Goal: Task Accomplishment & Management: Complete application form

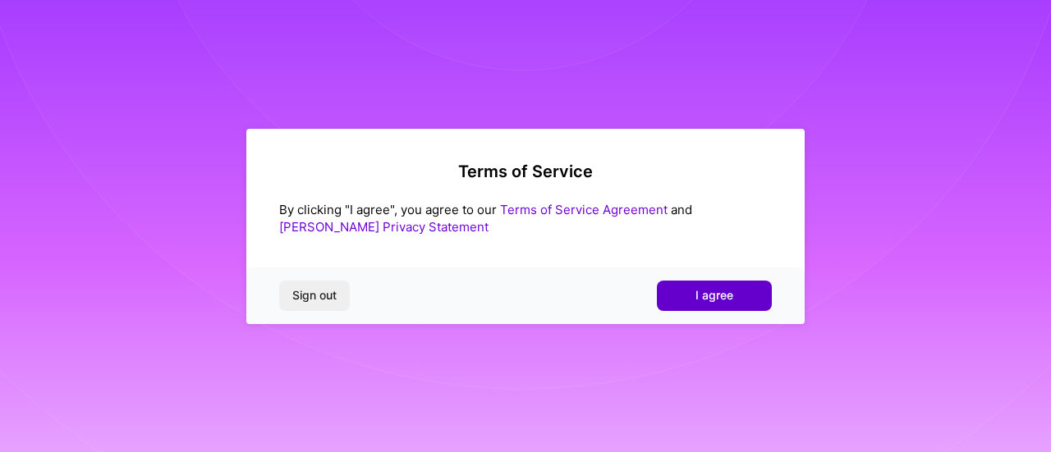
click at [724, 290] on span "I agree" at bounding box center [714, 295] width 38 height 16
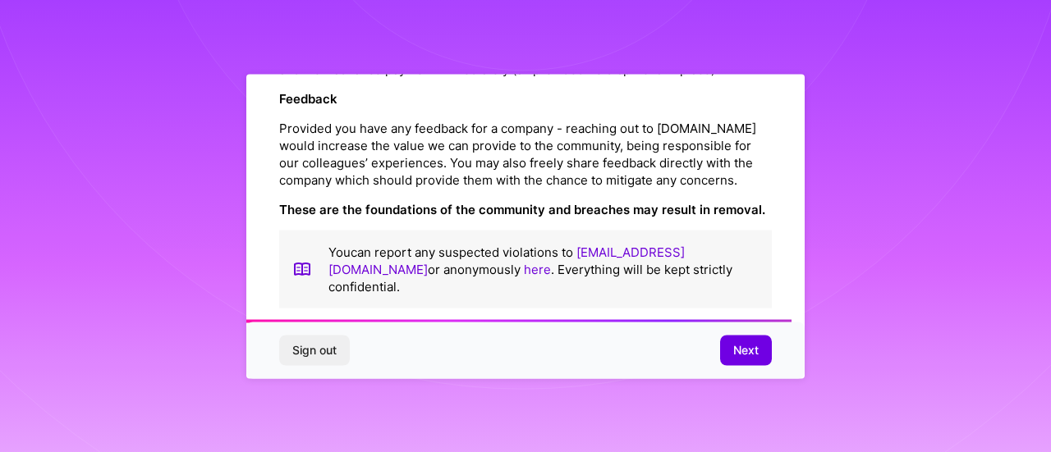
scroll to position [2021, 0]
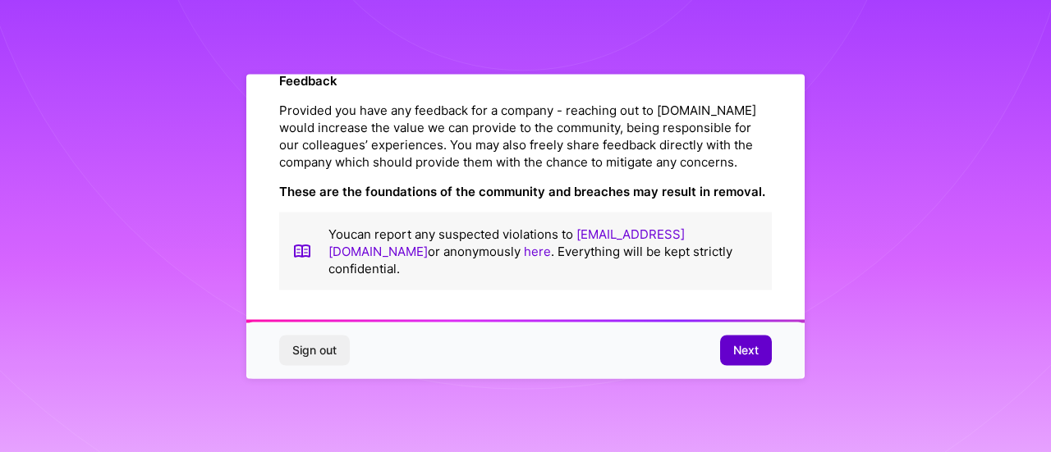
click at [740, 351] on span "Next" at bounding box center [745, 350] width 25 height 16
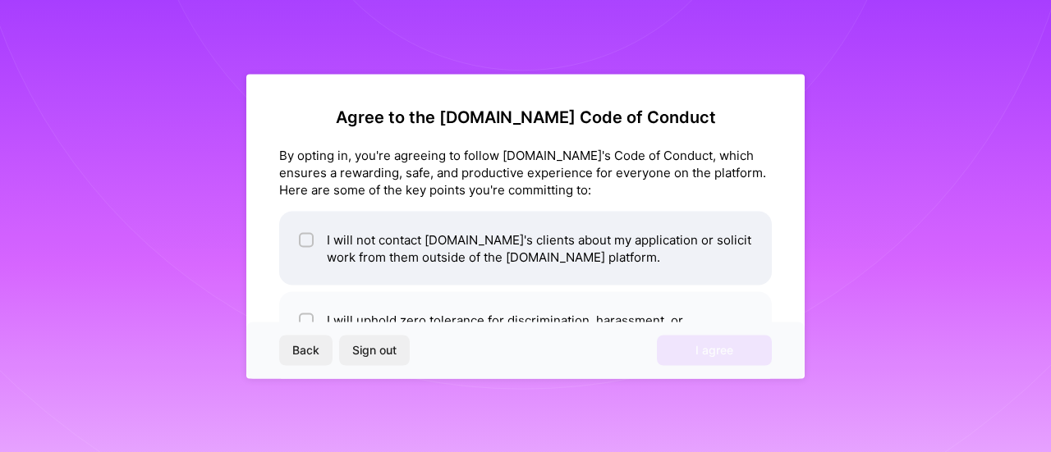
scroll to position [82, 0]
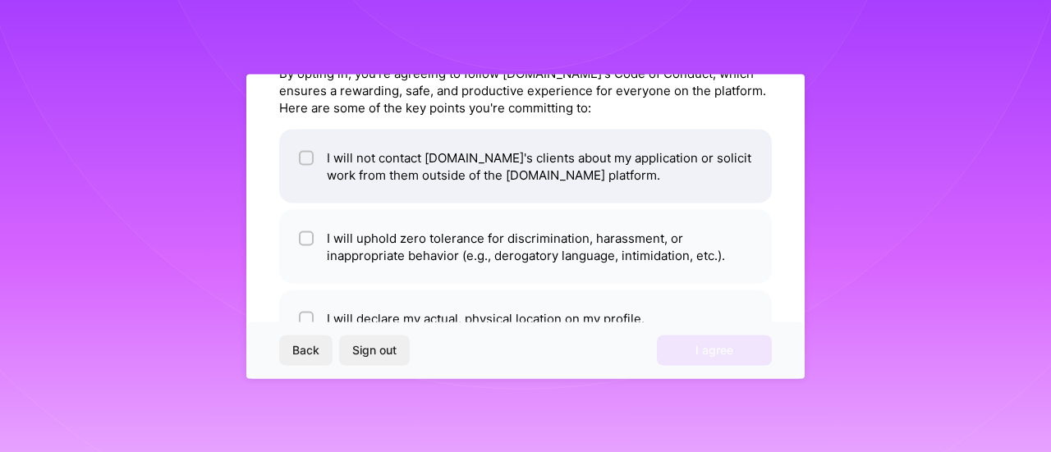
click at [570, 172] on li "I will not contact [DOMAIN_NAME]'s clients about my application or solicit work…" at bounding box center [525, 166] width 493 height 74
checkbox input "true"
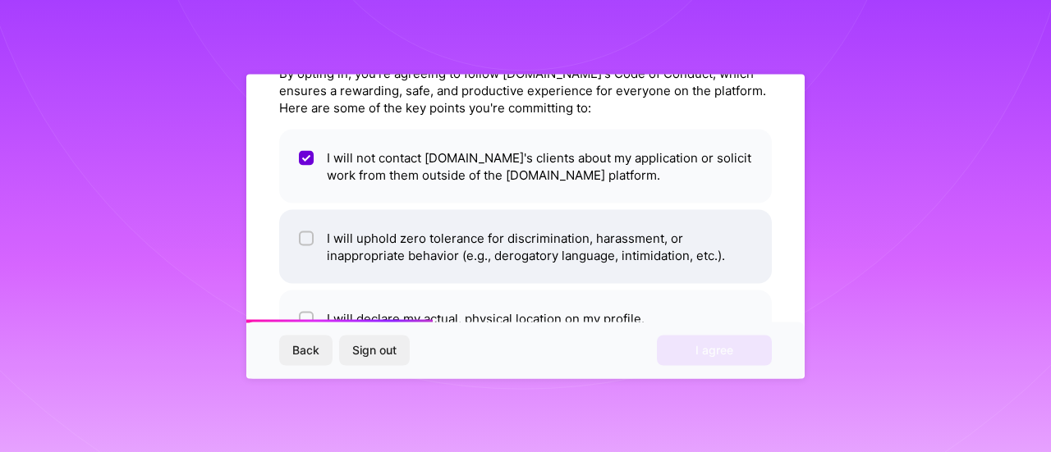
click at [616, 250] on li "I will uphold zero tolerance for discrimination, harassment, or inappropriate b…" at bounding box center [525, 246] width 493 height 74
checkbox input "true"
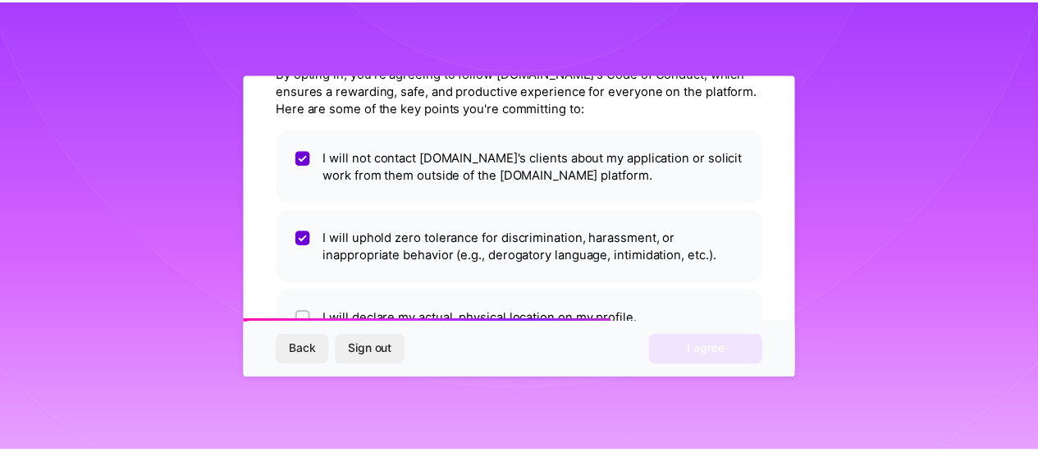
scroll to position [138, 0]
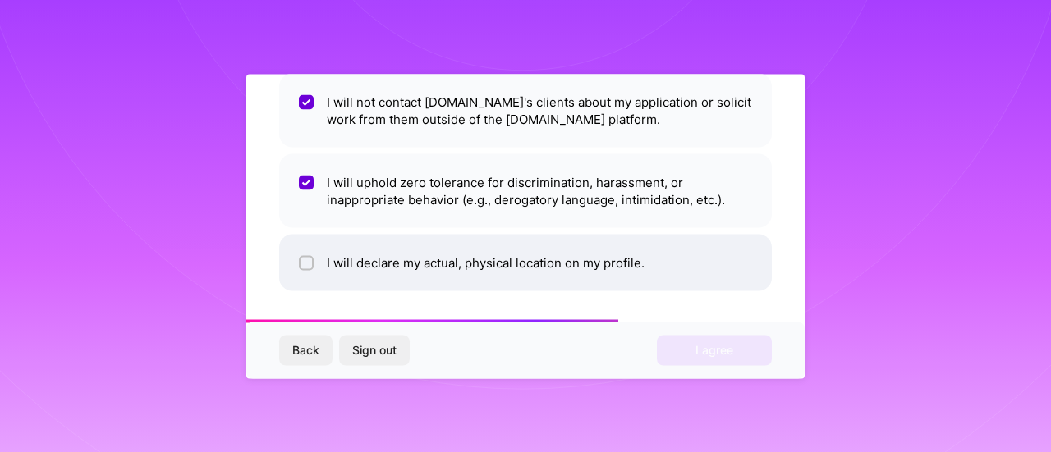
click at [593, 253] on li "I will declare my actual, physical location on my profile." at bounding box center [525, 262] width 493 height 57
checkbox input "true"
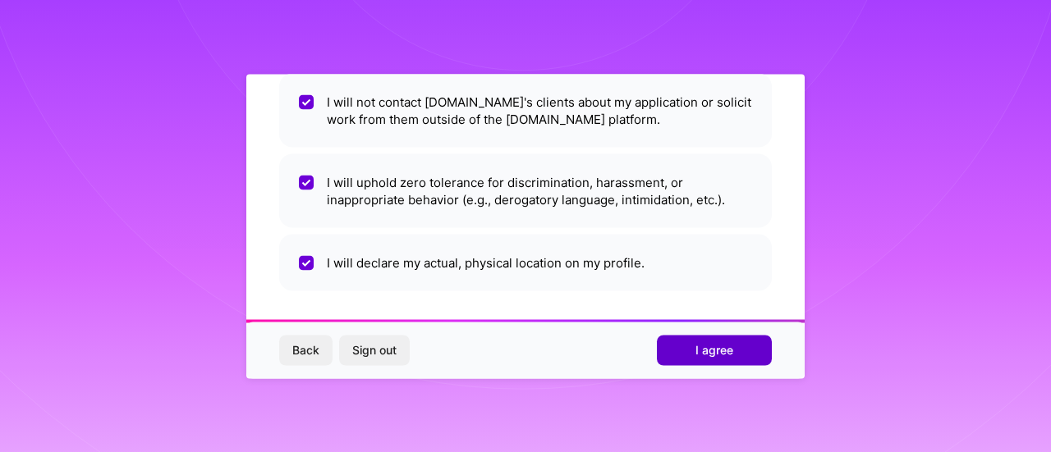
click at [731, 352] on span "I agree" at bounding box center [714, 350] width 38 height 16
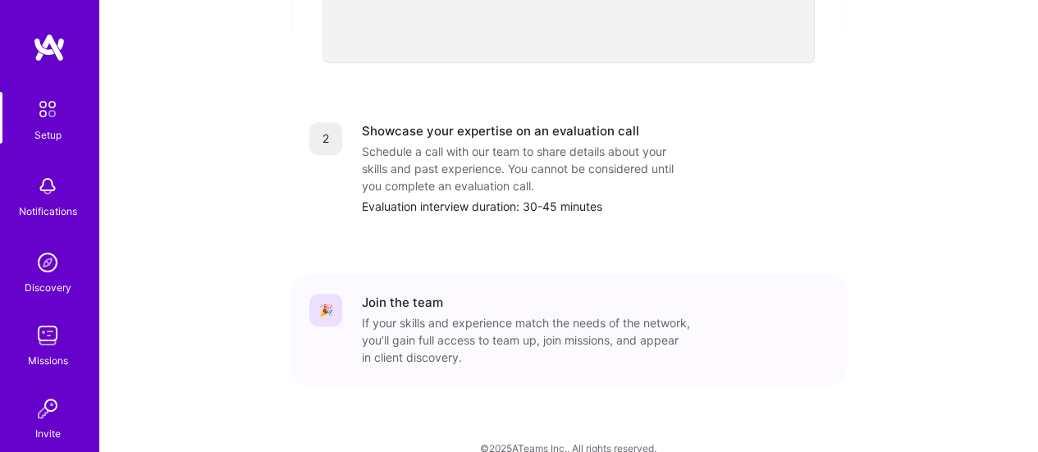
scroll to position [738, 0]
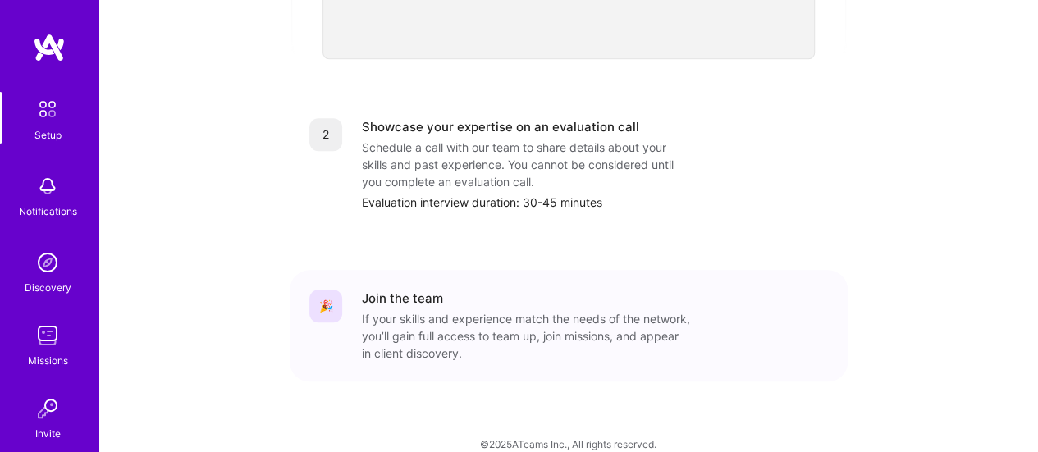
click at [703, 122] on div "Showcase your expertise on an evaluation call Schedule a call with our team to …" at bounding box center [595, 164] width 466 height 93
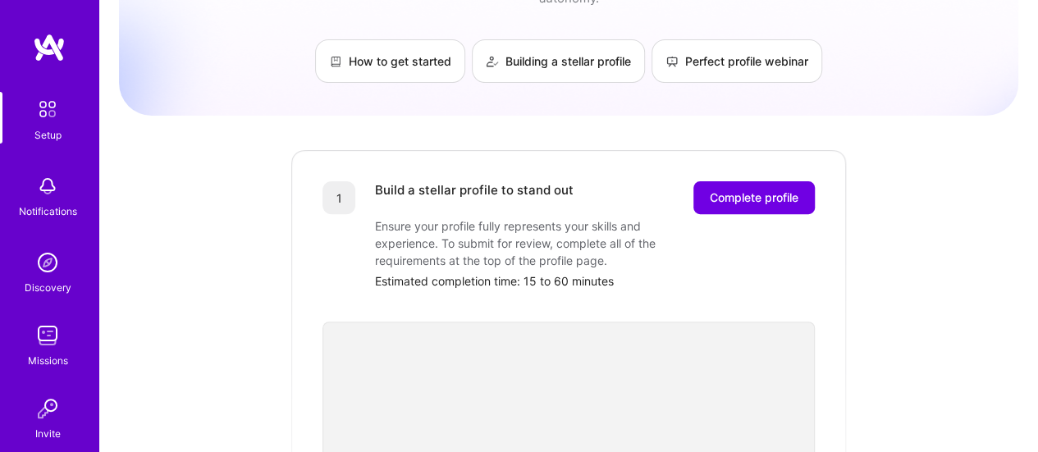
scroll to position [81, 0]
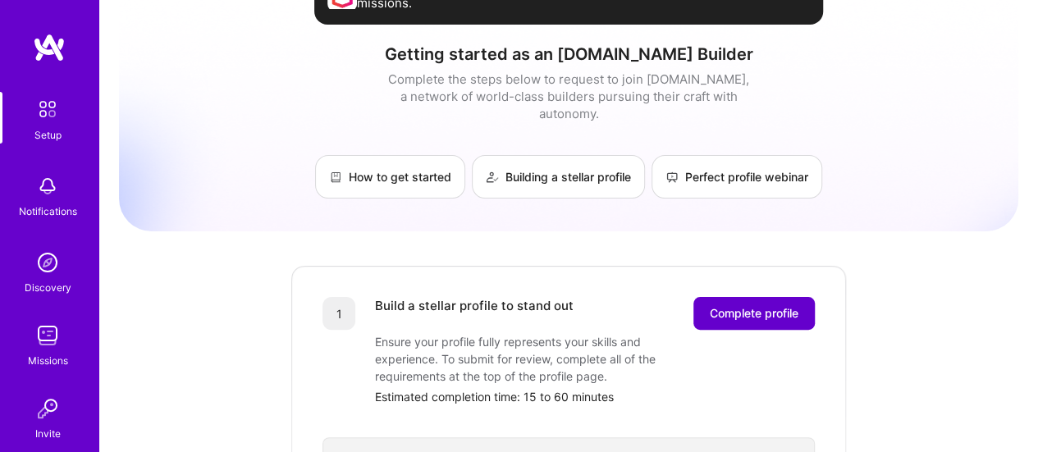
click at [750, 305] on span "Complete profile" at bounding box center [754, 313] width 89 height 16
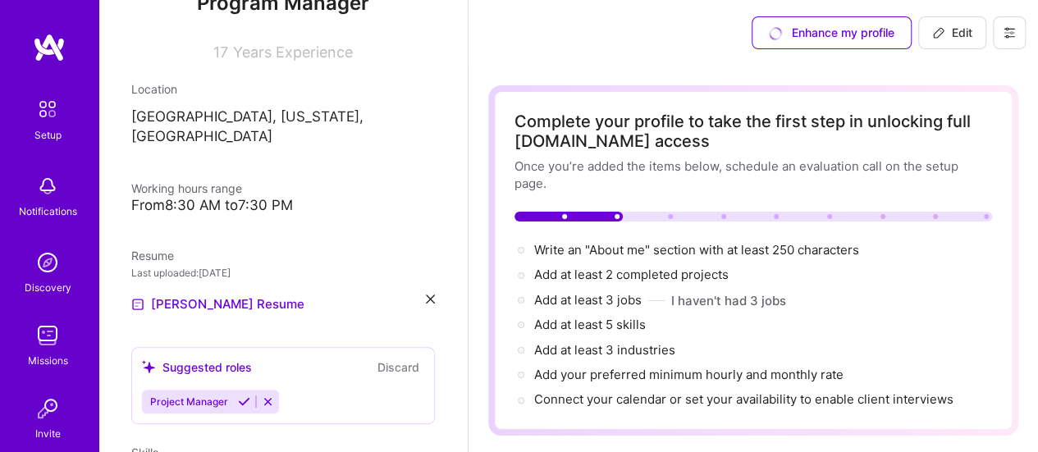
scroll to position [246, 0]
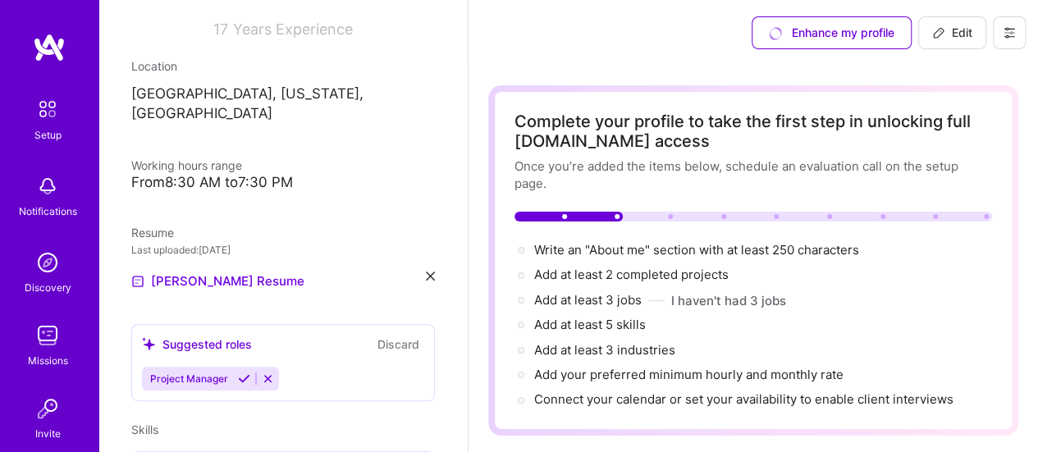
select select "US"
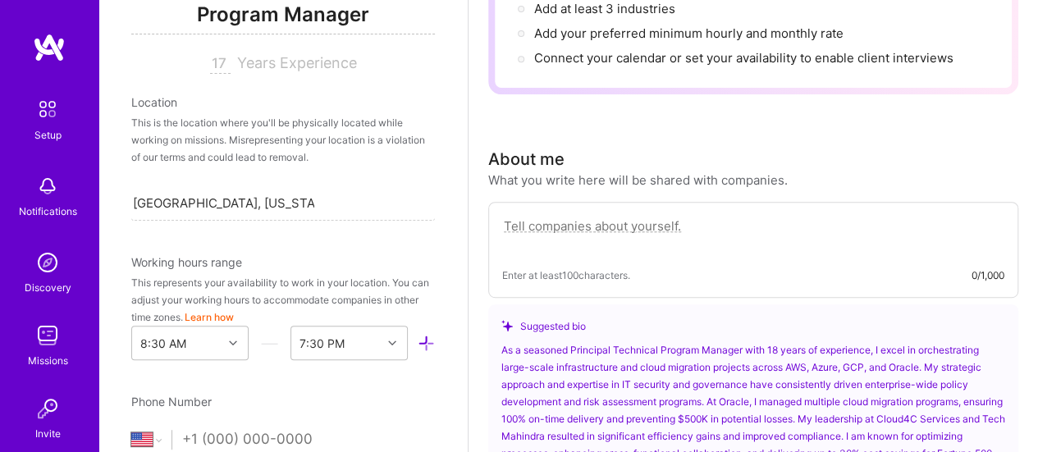
scroll to position [732, 0]
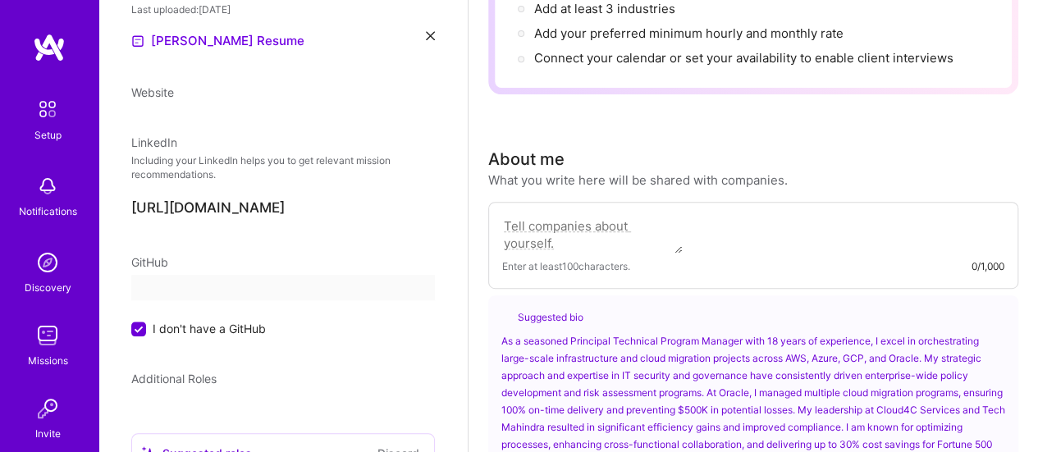
select select "US"
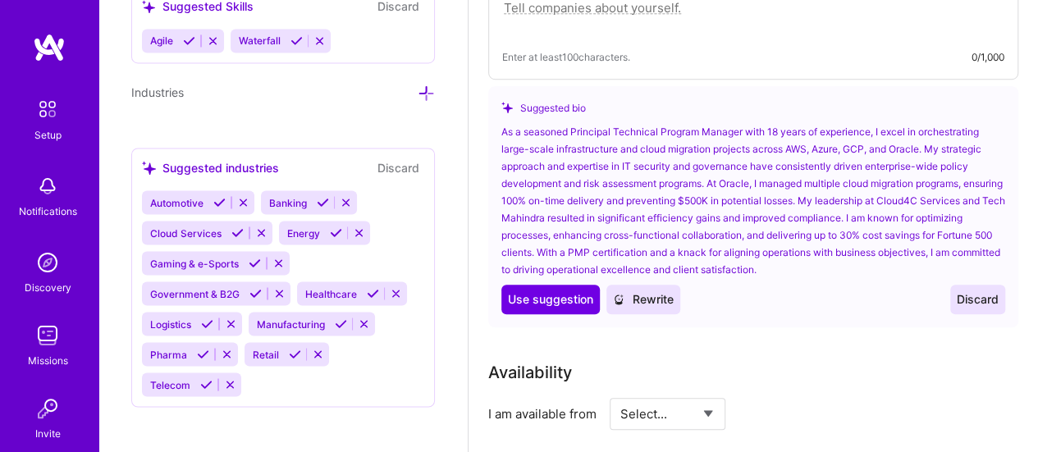
scroll to position [575, 0]
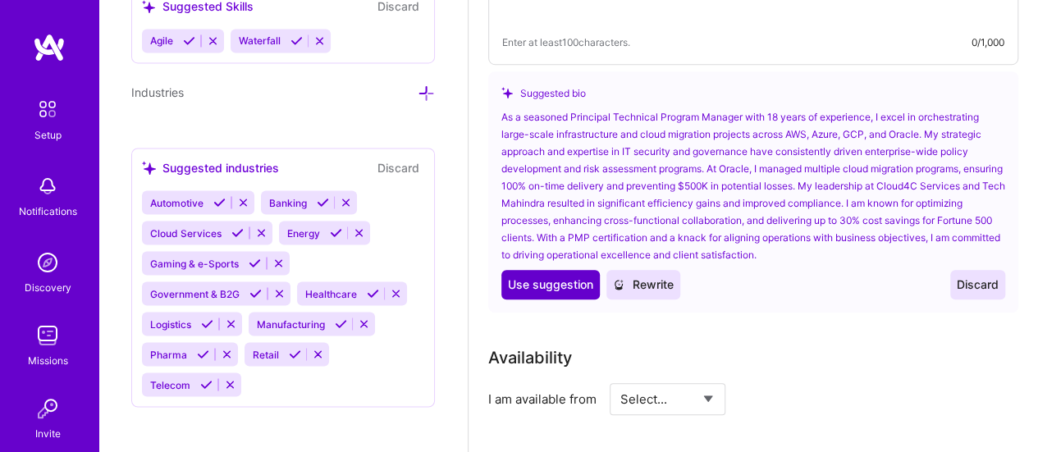
click at [568, 286] on span "Use suggestion" at bounding box center [550, 285] width 85 height 16
type textarea "As a seasoned Principal Technical Program Manager with 18 years of experience, …"
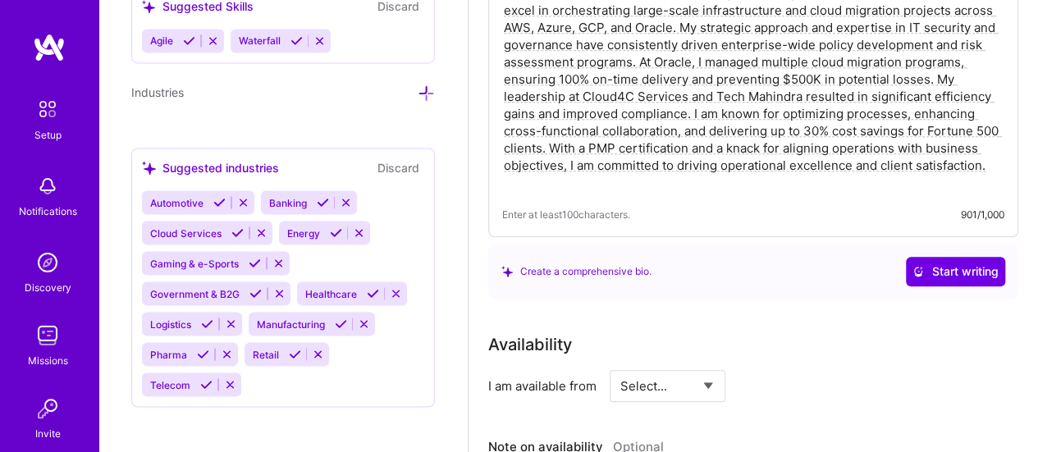
click at [797, 135] on textarea "As a seasoned Principal Technical Program Manager with 18 years of experience, …" at bounding box center [753, 88] width 502 height 210
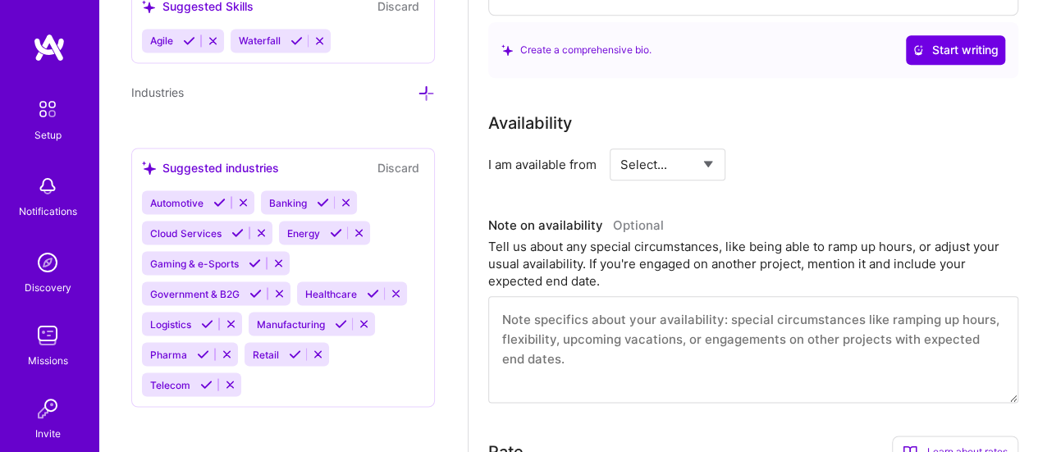
scroll to position [821, 0]
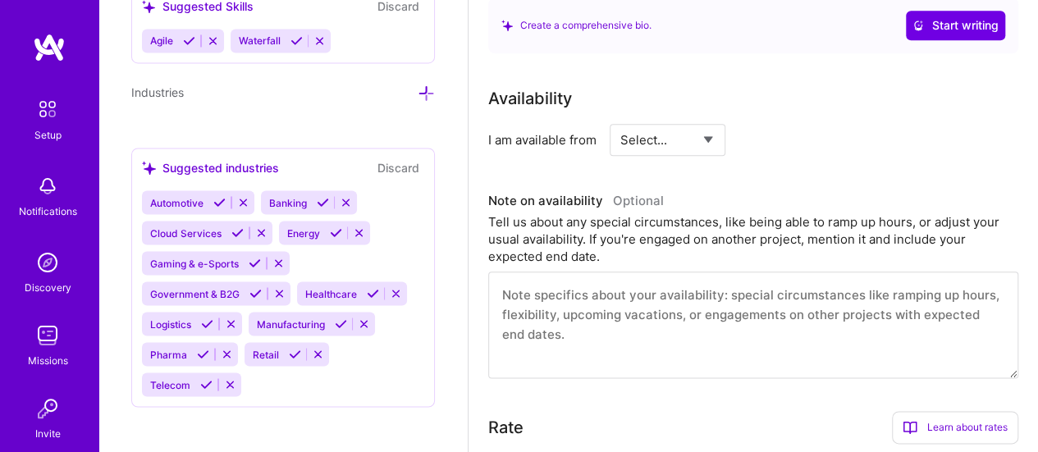
click at [711, 139] on select "Select... Right Now Future Date Not Available" at bounding box center [668, 140] width 94 height 42
select select "Right Now"
click at [621, 119] on select "Select... Right Now Future Date Not Available" at bounding box center [668, 140] width 94 height 42
click at [804, 133] on input at bounding box center [817, 140] width 99 height 32
type input "40"
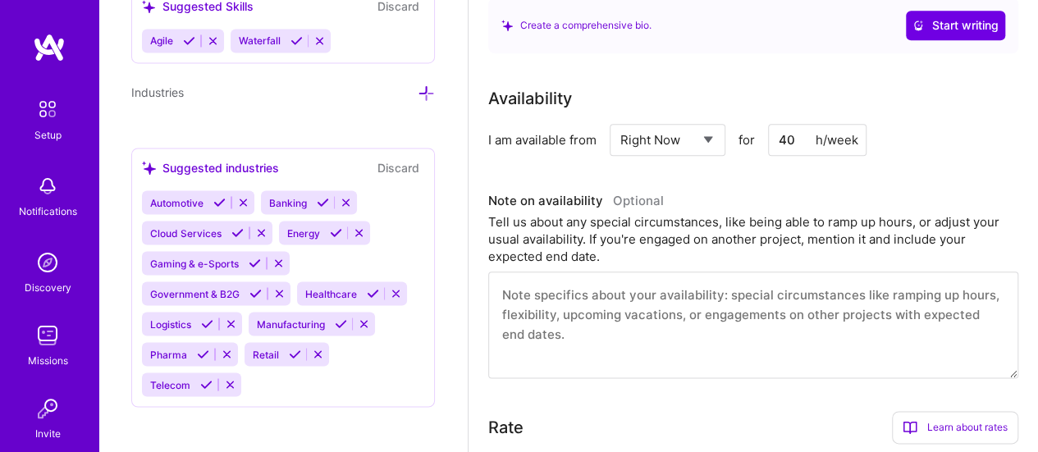
click at [713, 131] on select "Select... Right Now Future Date Not Available" at bounding box center [668, 140] width 94 height 42
select select "Future Date"
click at [621, 119] on select "Select... Right Now Future Date Not Available" at bounding box center [668, 140] width 94 height 42
click at [822, 147] on input "[DATE]" at bounding box center [808, 140] width 81 height 32
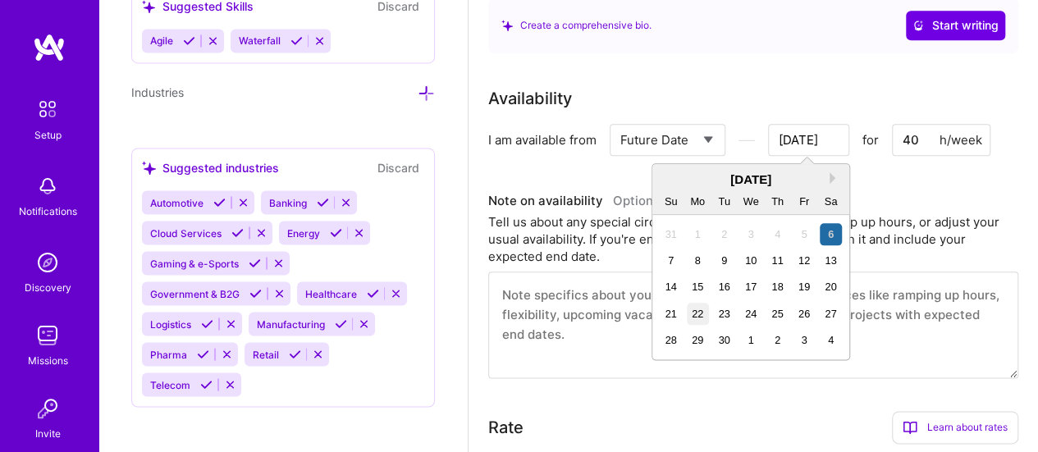
click at [694, 308] on div "22" at bounding box center [698, 314] width 22 height 22
type input "[DATE]"
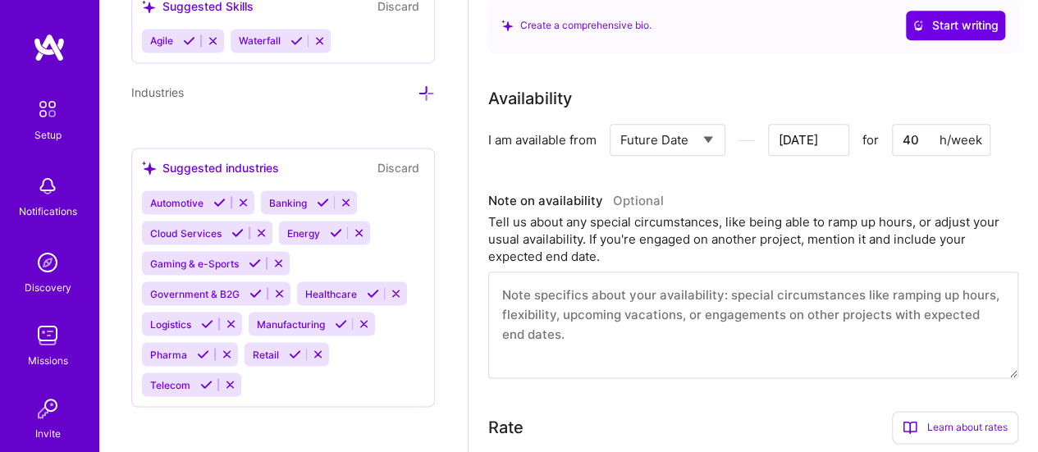
click at [824, 101] on div "Availability" at bounding box center [753, 98] width 530 height 25
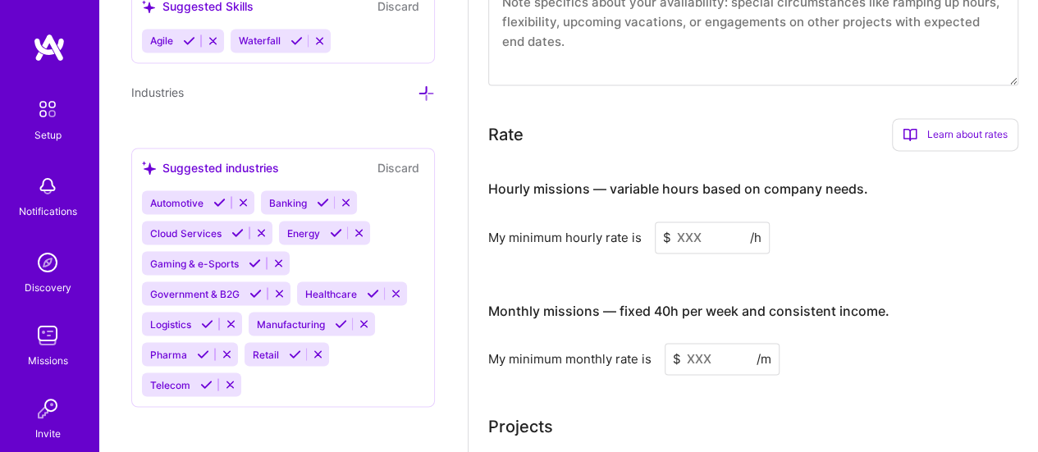
scroll to position [1149, 0]
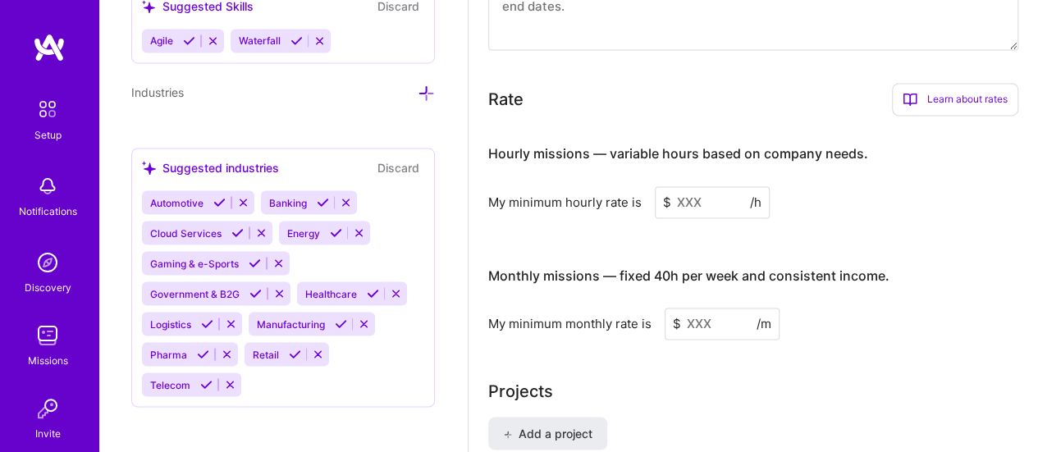
click at [727, 199] on input at bounding box center [712, 202] width 115 height 32
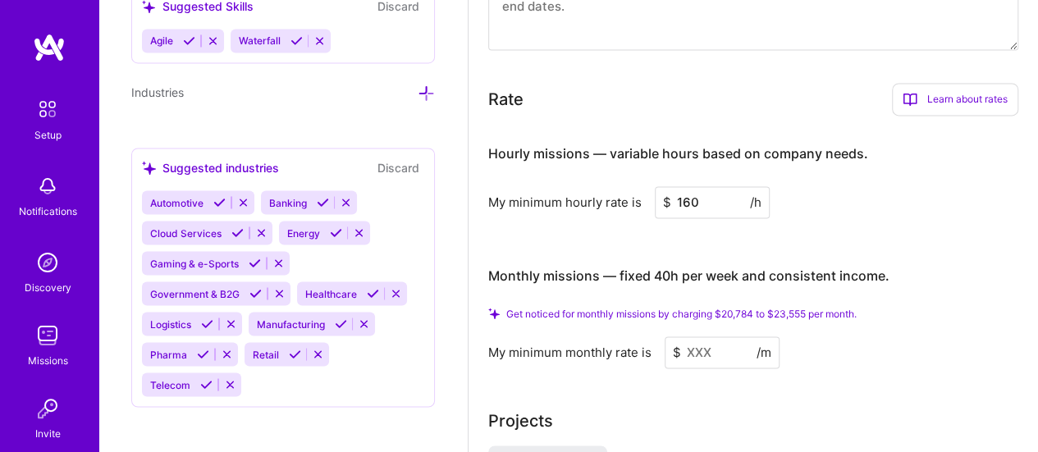
click at [727, 199] on input "160" at bounding box center [712, 202] width 115 height 32
type input "1"
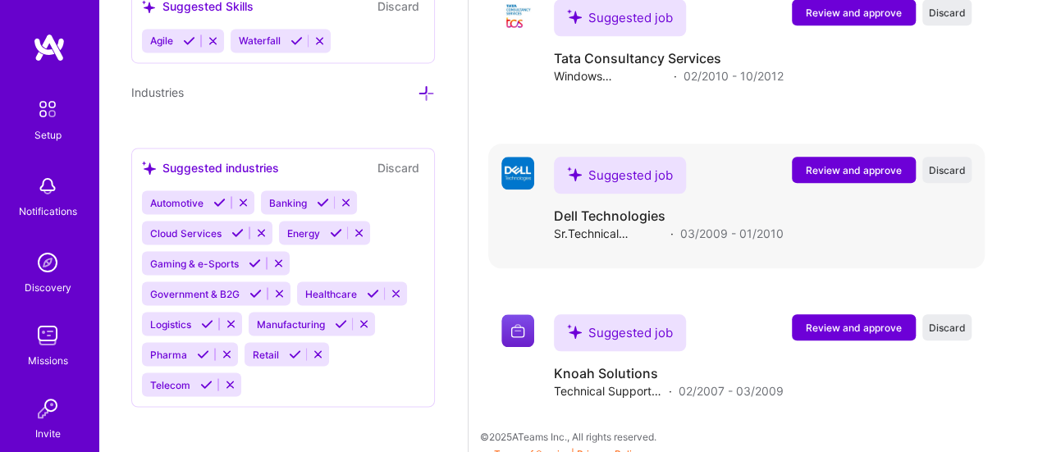
scroll to position [3868, 0]
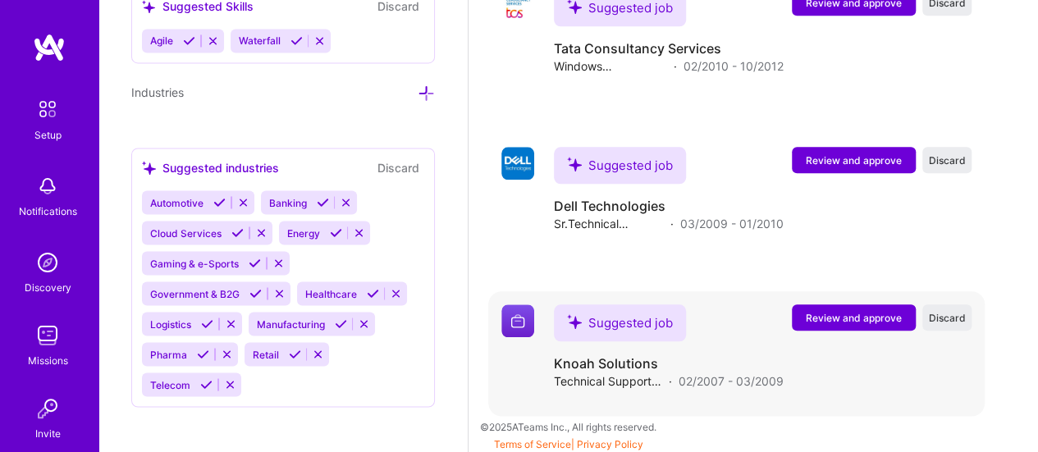
type input "150"
click at [875, 319] on span "Review and approve" at bounding box center [854, 318] width 96 height 14
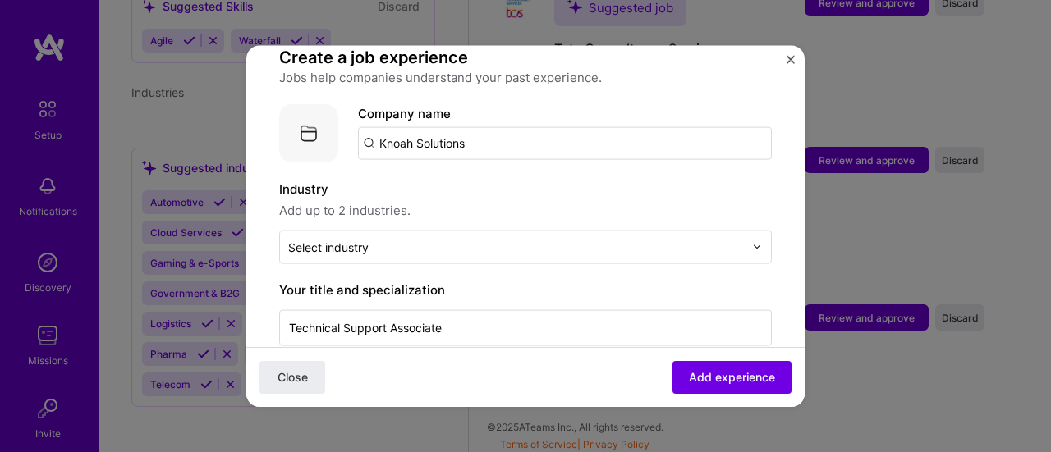
scroll to position [164, 0]
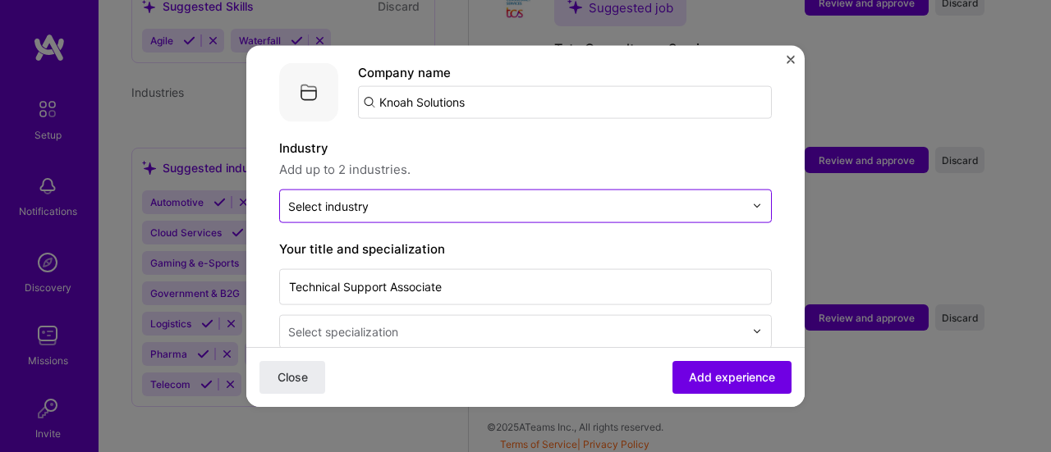
click at [610, 195] on div at bounding box center [516, 205] width 456 height 21
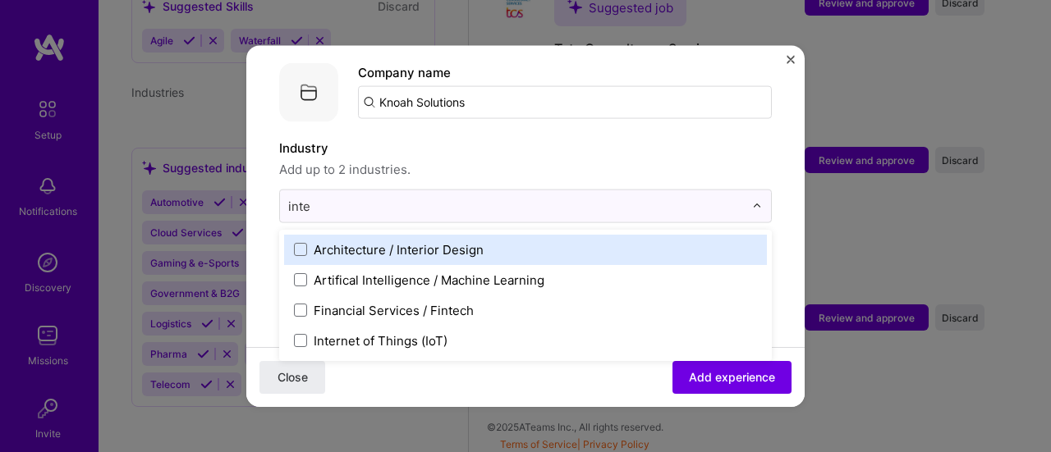
type input "inter"
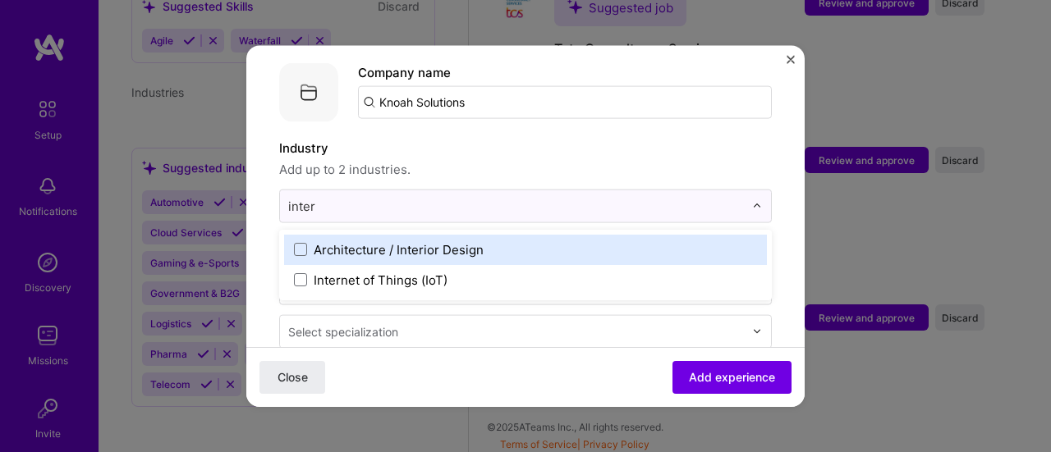
click at [512, 271] on label "Internet of Things (IoT)" at bounding box center [525, 279] width 463 height 17
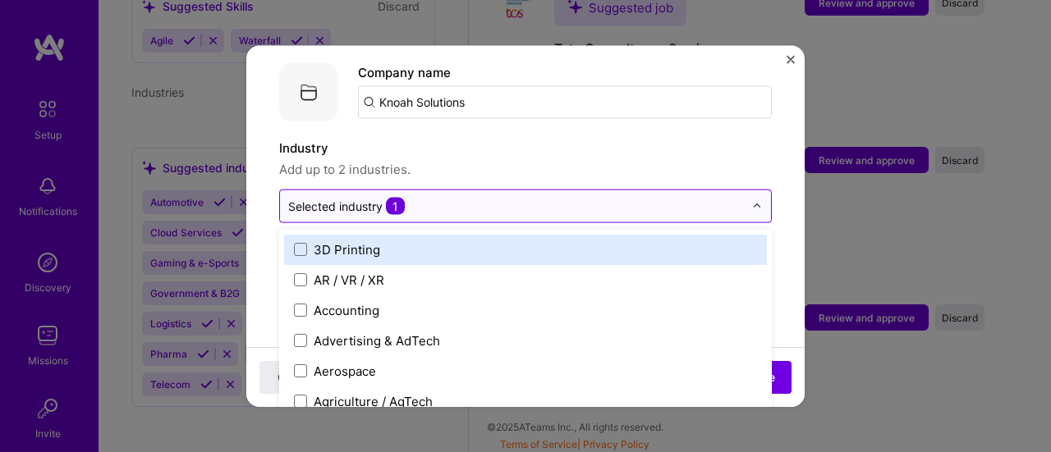
click at [595, 197] on input "text" at bounding box center [516, 205] width 456 height 17
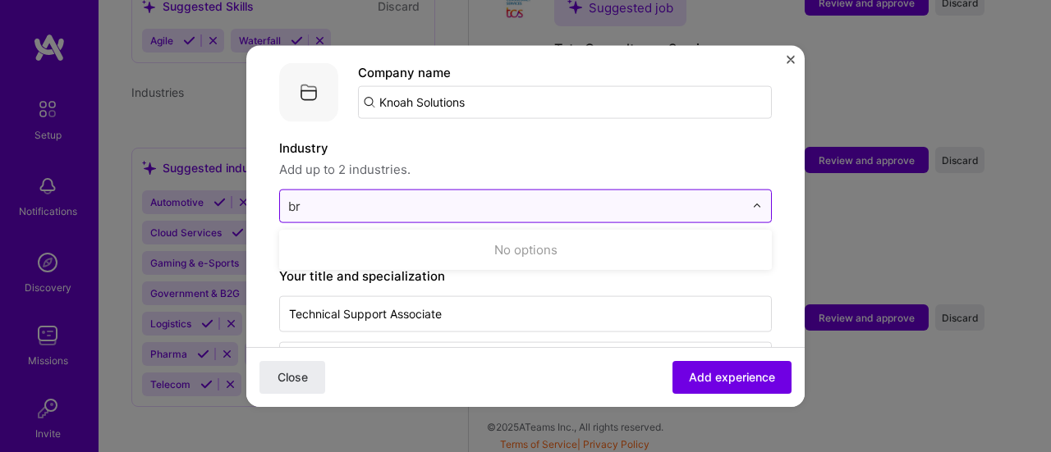
type input "b"
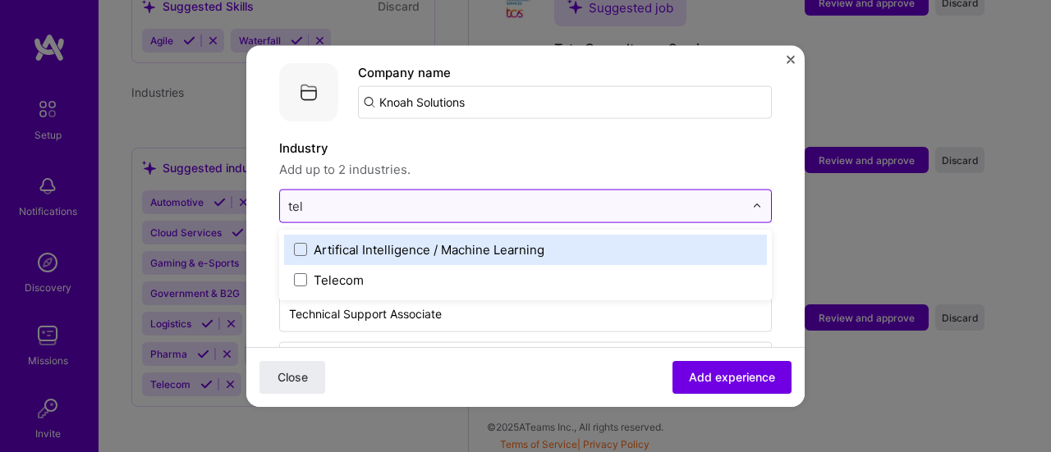
type input "tele"
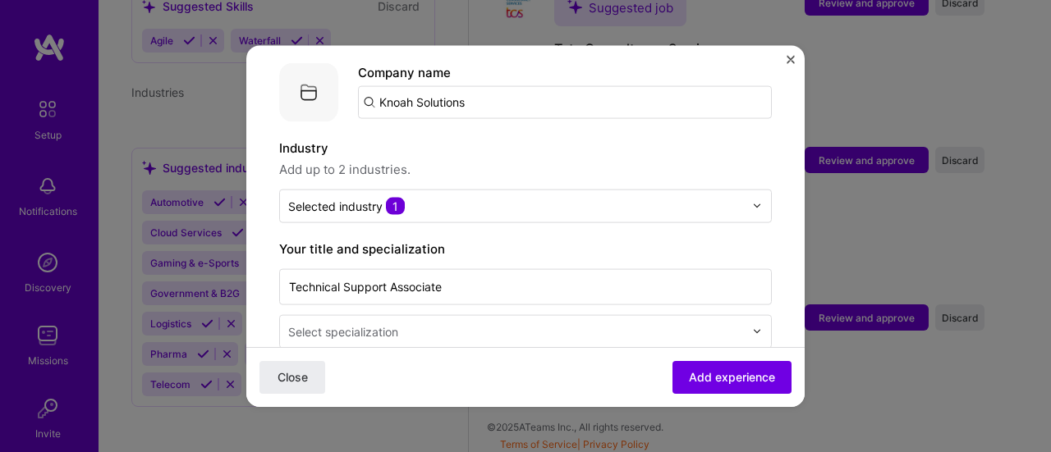
click at [599, 169] on div "Industry Add up to 2 industries. Selected industry 1" at bounding box center [525, 180] width 493 height 85
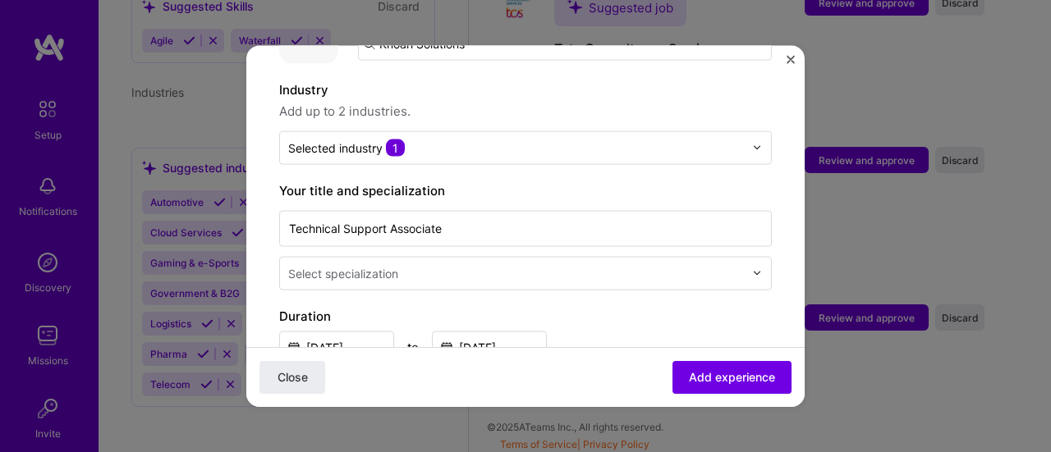
scroll to position [246, 0]
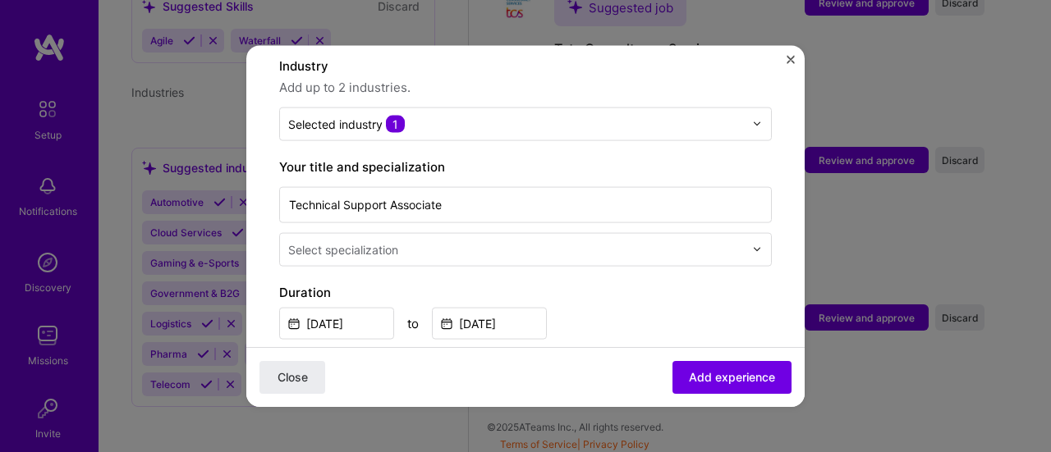
click at [456, 241] on input "text" at bounding box center [517, 249] width 459 height 17
click at [575, 161] on div "Your title and specialization Technical Support Associate Select specialization" at bounding box center [525, 211] width 493 height 109
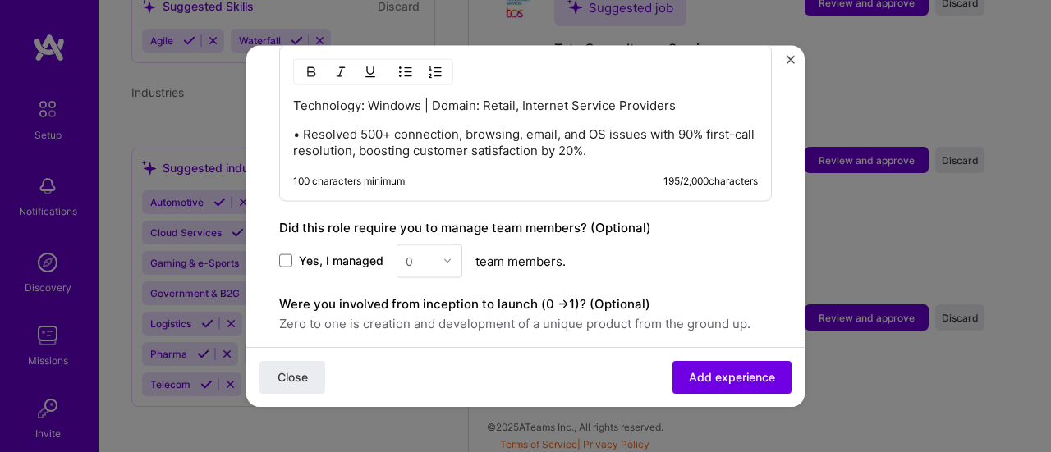
scroll to position [821, 0]
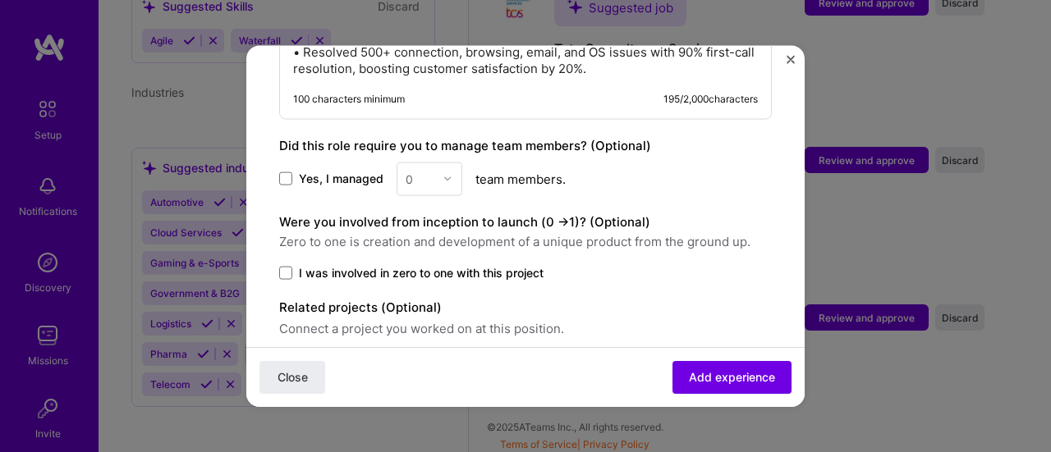
click at [351, 264] on span "I was involved in zero to one with this project" at bounding box center [421, 272] width 245 height 16
click at [0, 0] on input "I was involved in zero to one with this project" at bounding box center [0, 0] width 0 height 0
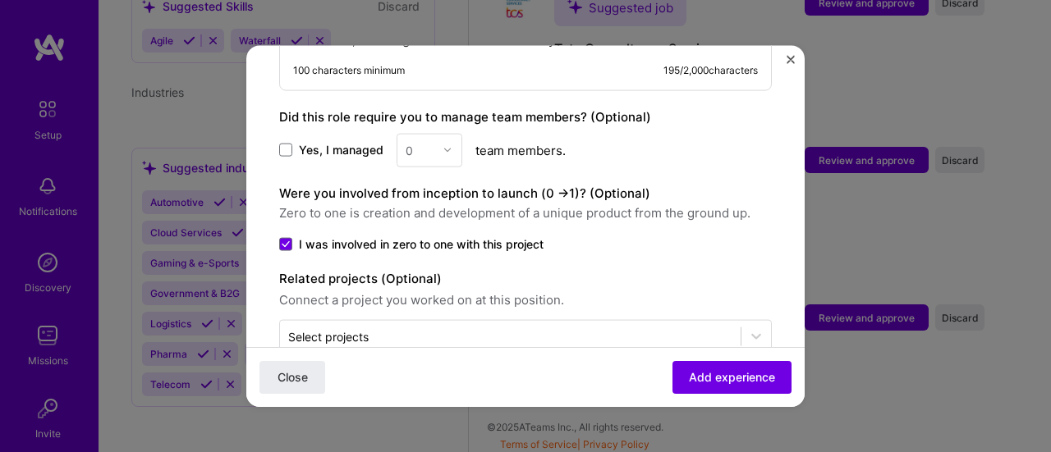
scroll to position [865, 0]
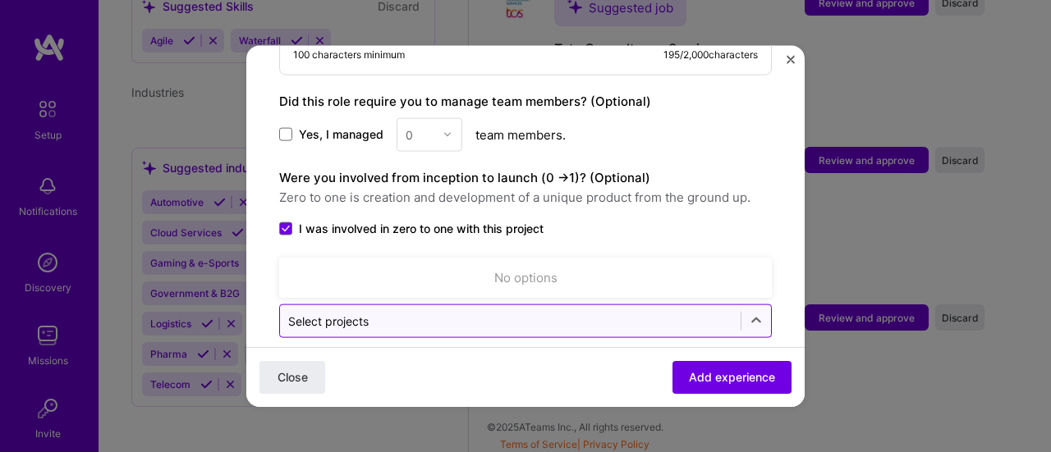
click at [510, 312] on input "text" at bounding box center [510, 320] width 444 height 17
click at [508, 312] on input "text" at bounding box center [510, 320] width 444 height 17
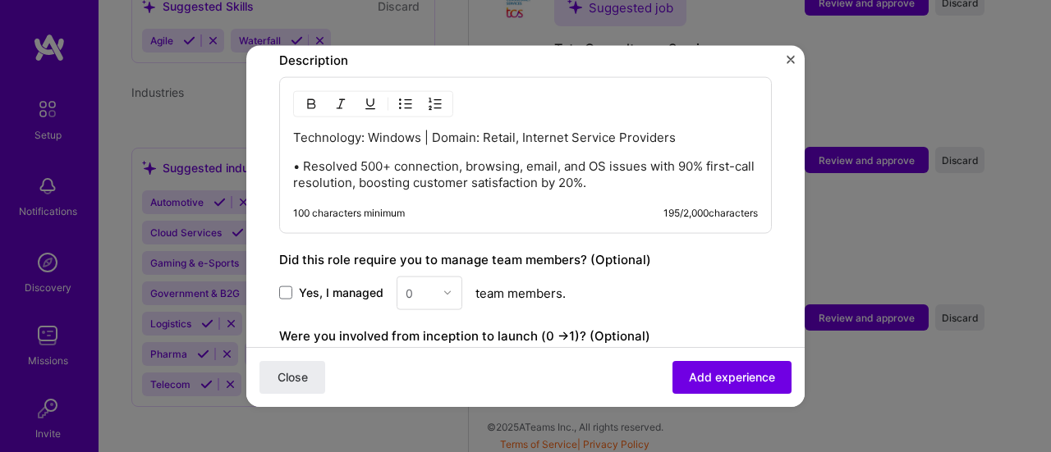
scroll to position [701, 0]
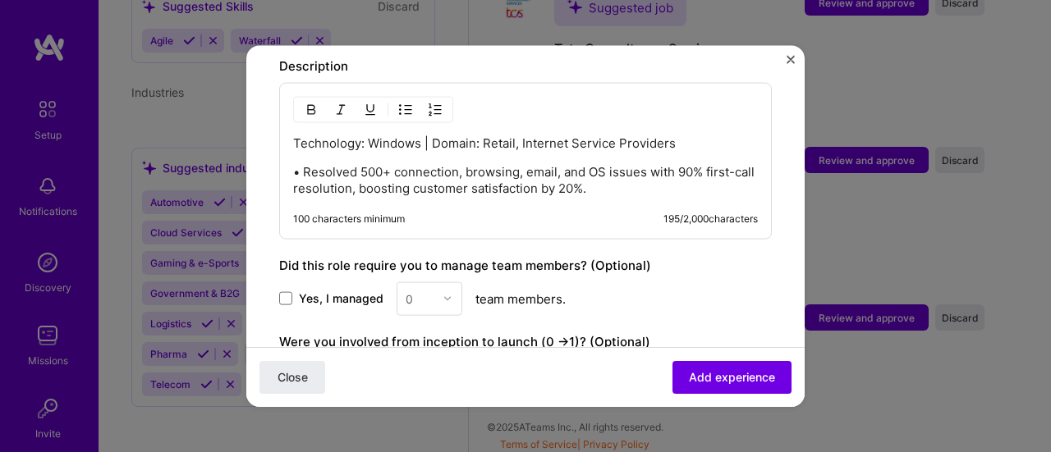
click at [349, 291] on span "Yes, I managed" at bounding box center [341, 299] width 85 height 16
click at [0, 0] on input "Yes, I managed" at bounding box center [0, 0] width 0 height 0
click at [438, 282] on div "0" at bounding box center [419, 298] width 45 height 32
click at [426, 387] on div "3" at bounding box center [429, 402] width 56 height 30
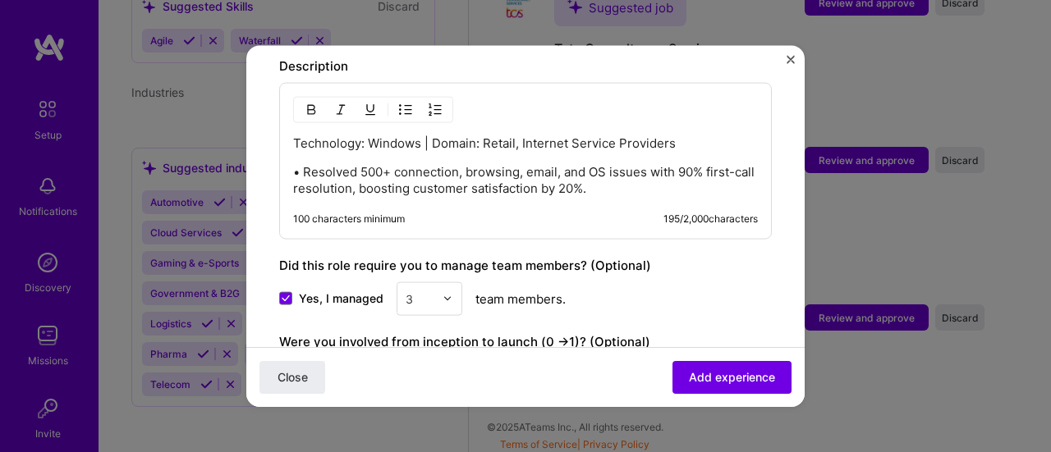
scroll to position [783, 0]
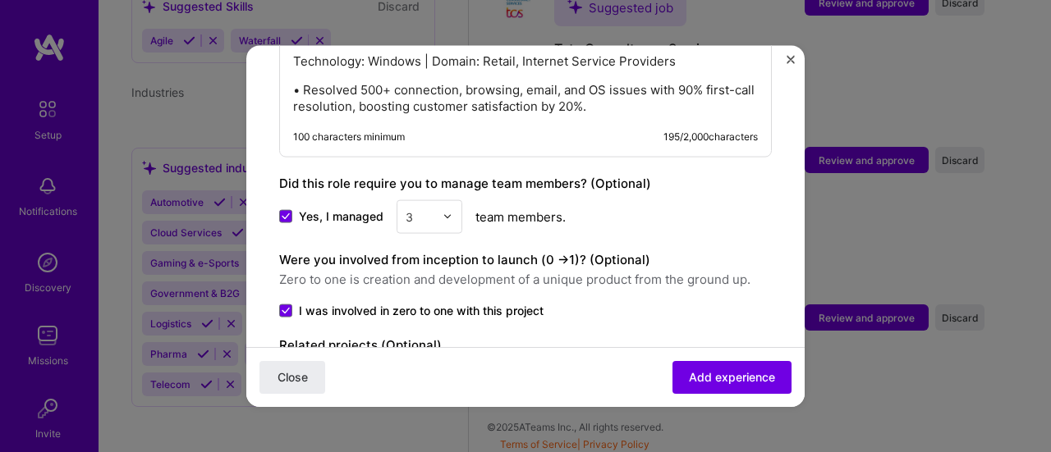
click at [435, 200] on div "3" at bounding box center [419, 216] width 45 height 32
click at [433, 305] on div "4" at bounding box center [429, 320] width 56 height 30
click at [626, 251] on label "Were you involved from inception to launch (0 - > 1)? (Optional)" at bounding box center [464, 259] width 371 height 16
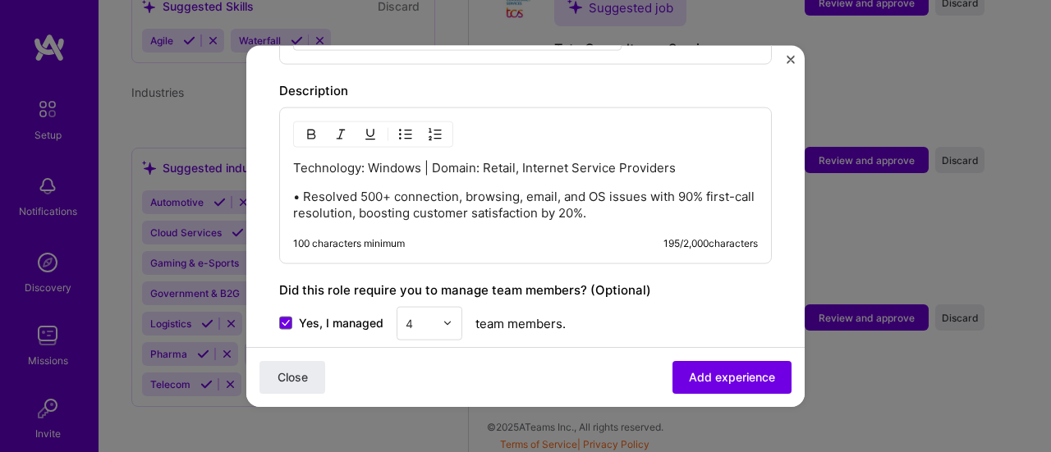
scroll to position [701, 0]
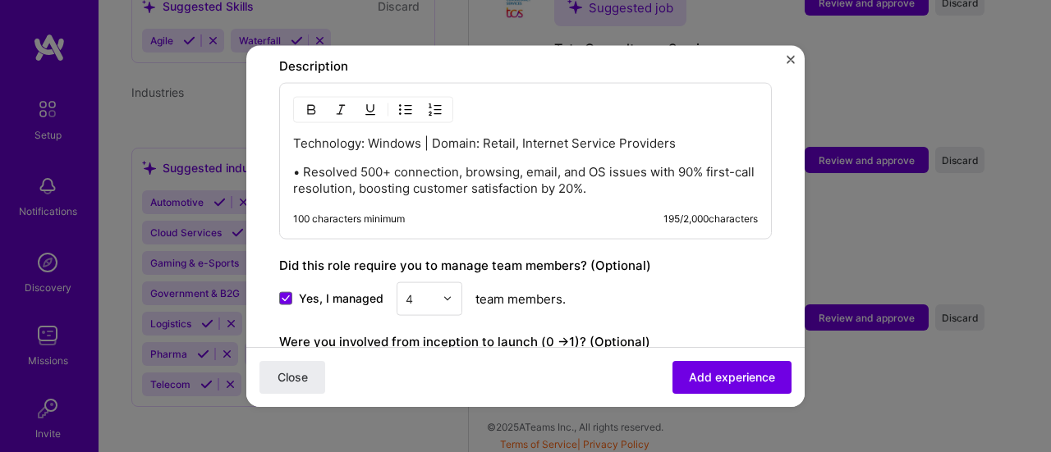
click at [340, 291] on span "Yes, I managed" at bounding box center [341, 299] width 85 height 16
click at [0, 0] on input "Yes, I managed" at bounding box center [0, 0] width 0 height 0
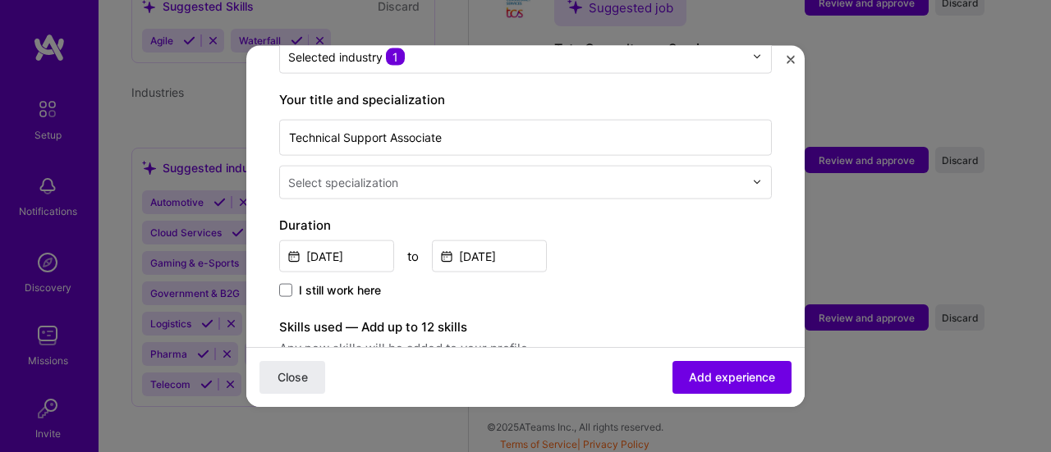
scroll to position [291, 0]
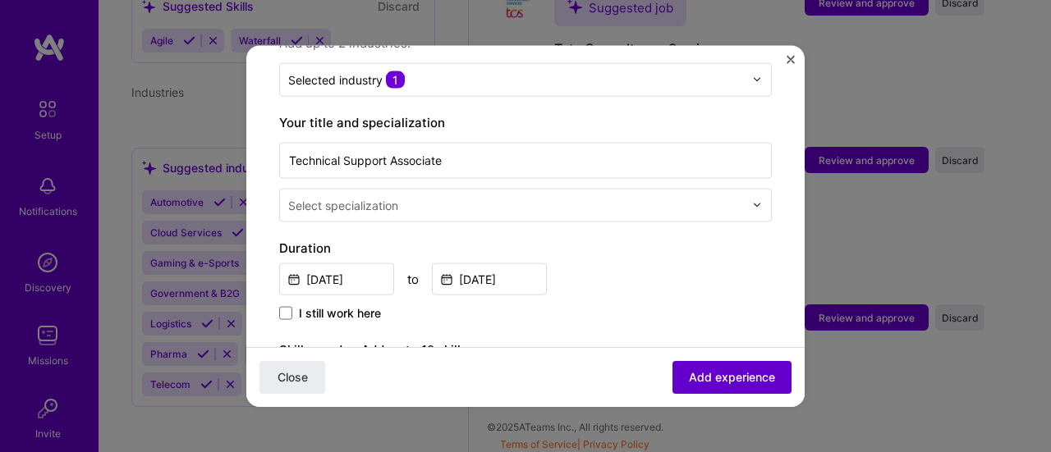
click at [724, 385] on button "Add experience" at bounding box center [731, 377] width 119 height 33
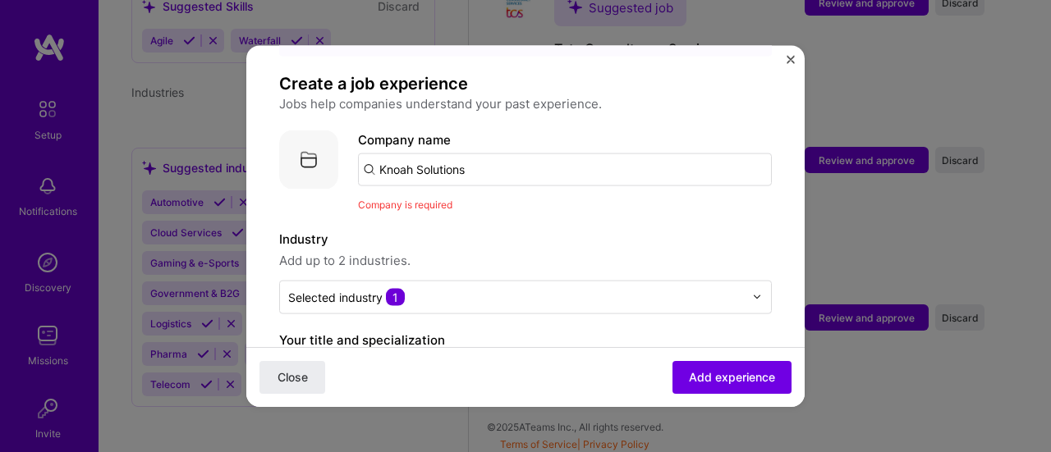
scroll to position [82, 0]
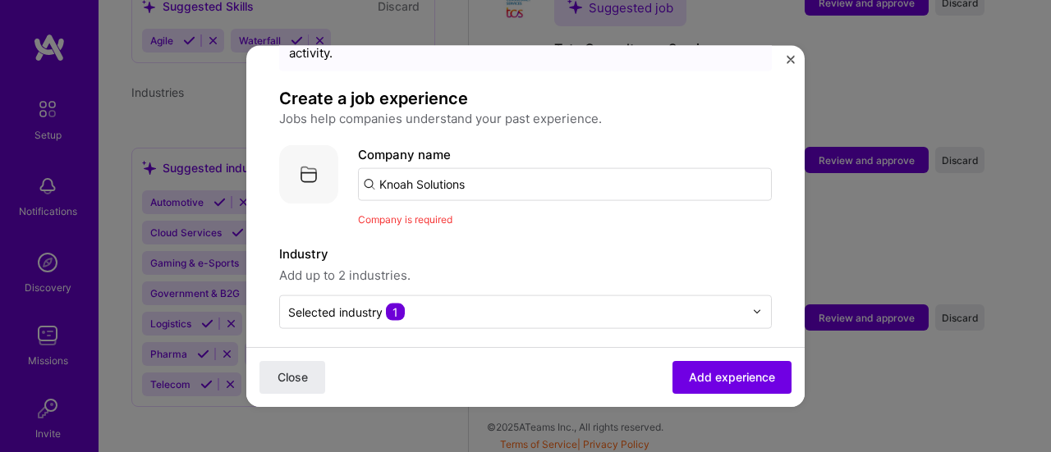
click at [539, 167] on input "Knoah Solutions" at bounding box center [565, 183] width 414 height 33
click at [536, 147] on div "Company name Knoah Solutions" at bounding box center [565, 172] width 414 height 56
click at [531, 167] on input "Knoah Solutions" at bounding box center [565, 183] width 414 height 33
type input "Knoah Solutions"
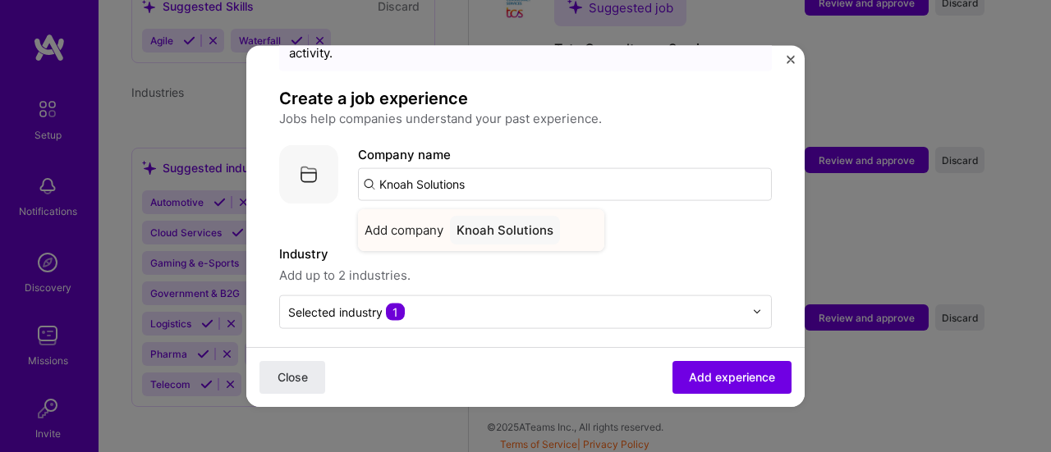
click at [432, 221] on span "Add company" at bounding box center [403, 229] width 79 height 17
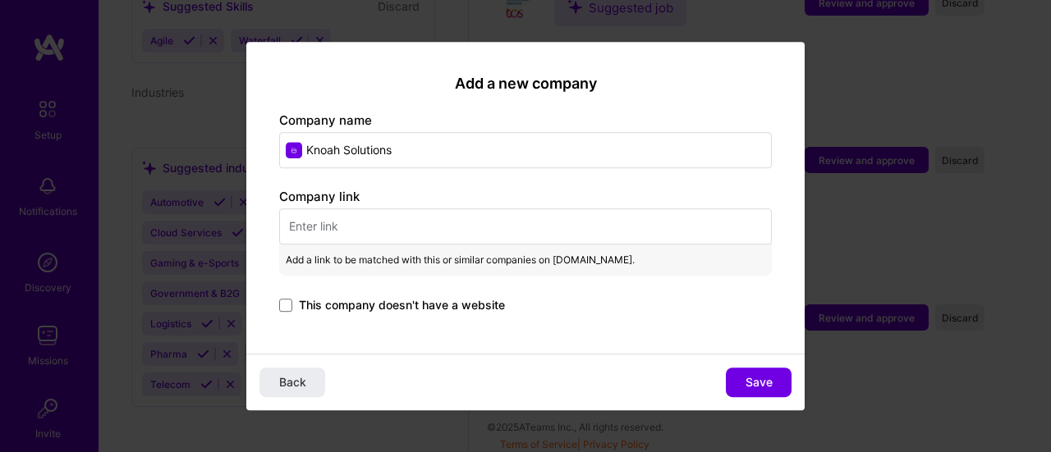
click at [366, 216] on input "text" at bounding box center [525, 227] width 493 height 36
paste input "[URL][DOMAIN_NAME]"
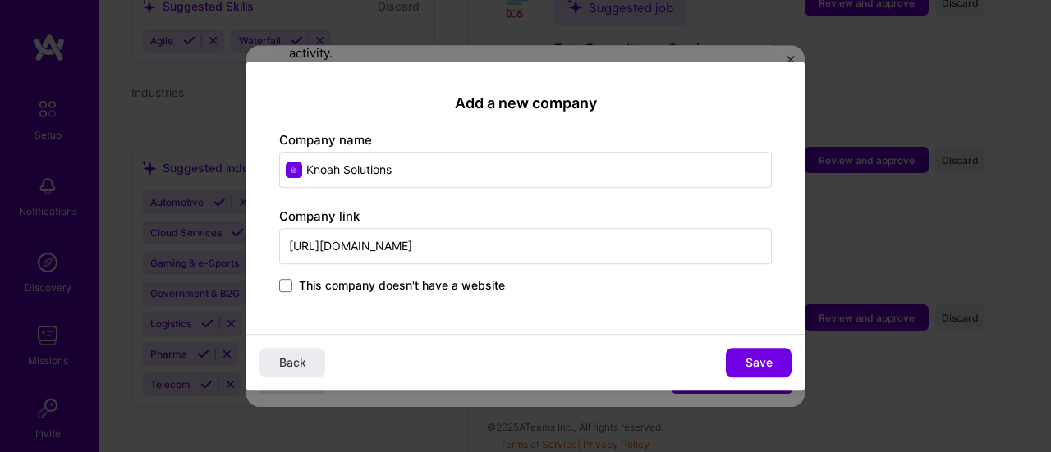
type input "[URL][DOMAIN_NAME]"
click at [745, 368] on span "Save" at bounding box center [758, 363] width 27 height 16
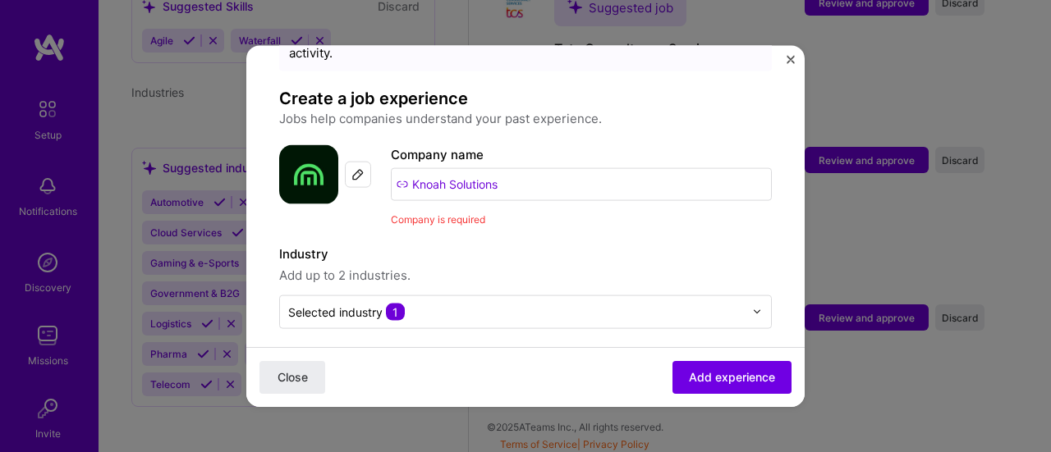
click at [586, 167] on input "Knoah Solutions" at bounding box center [581, 183] width 381 height 33
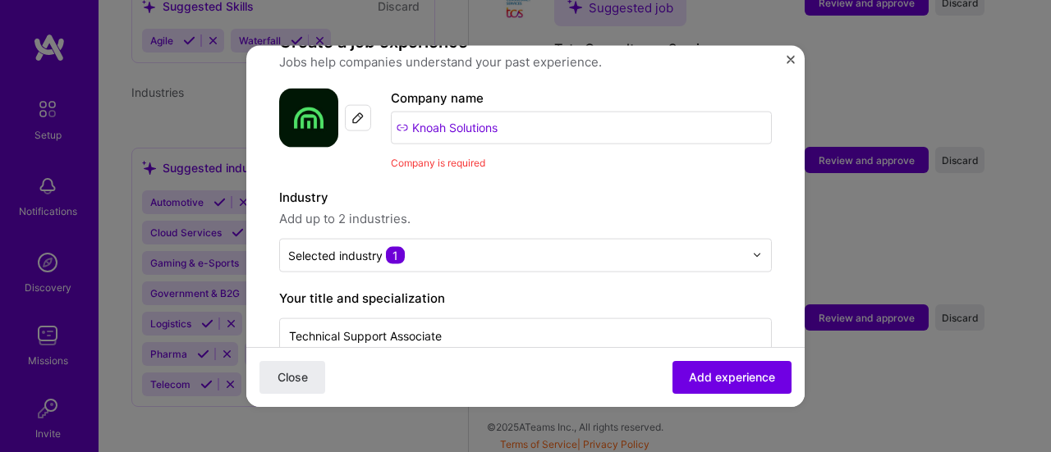
scroll to position [164, 0]
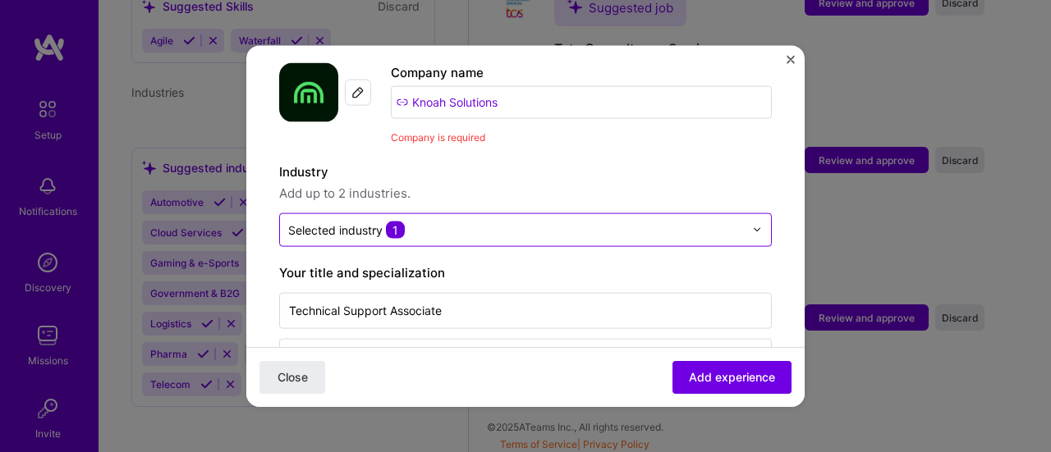
click at [511, 221] on input "text" at bounding box center [516, 229] width 456 height 17
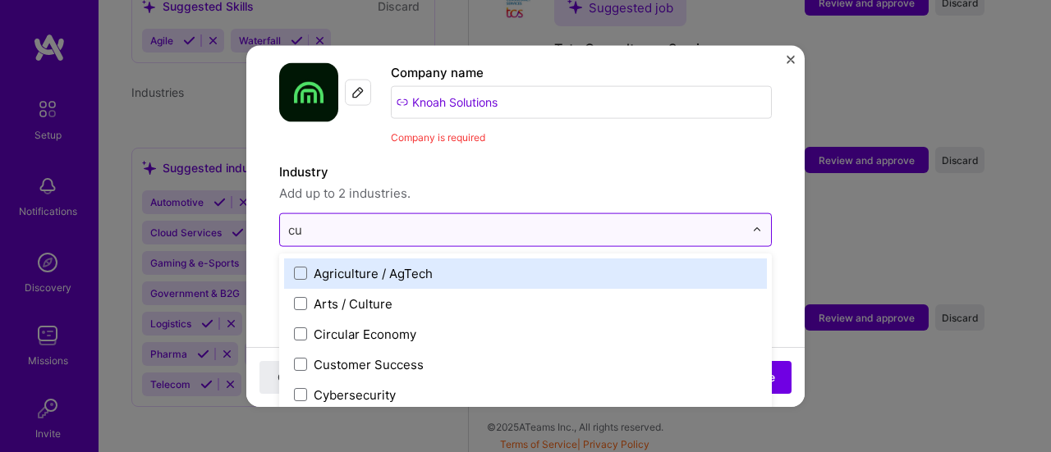
type input "cus"
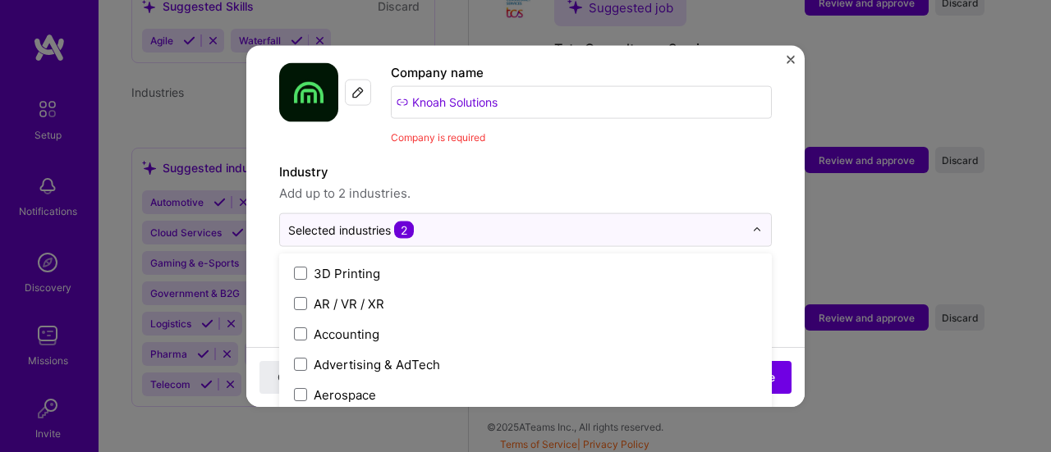
click at [539, 183] on span "Add up to 2 industries." at bounding box center [525, 193] width 493 height 20
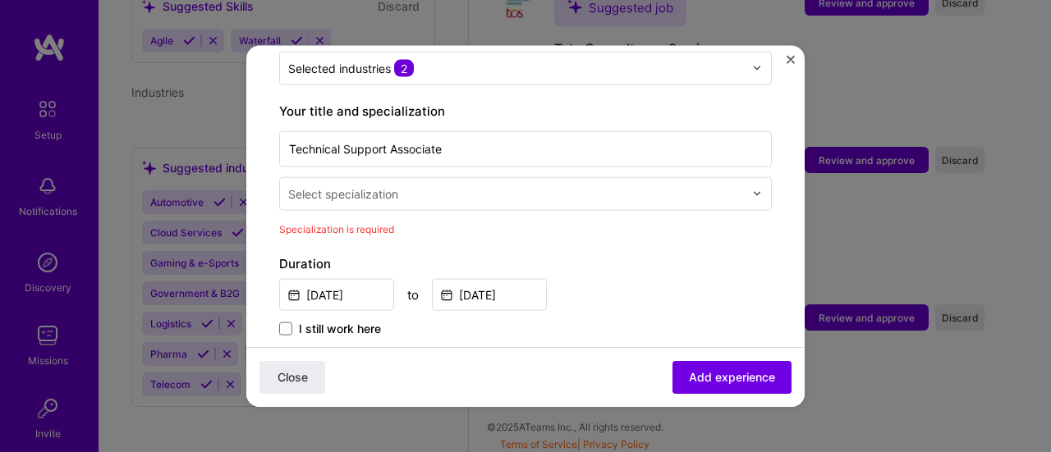
scroll to position [328, 0]
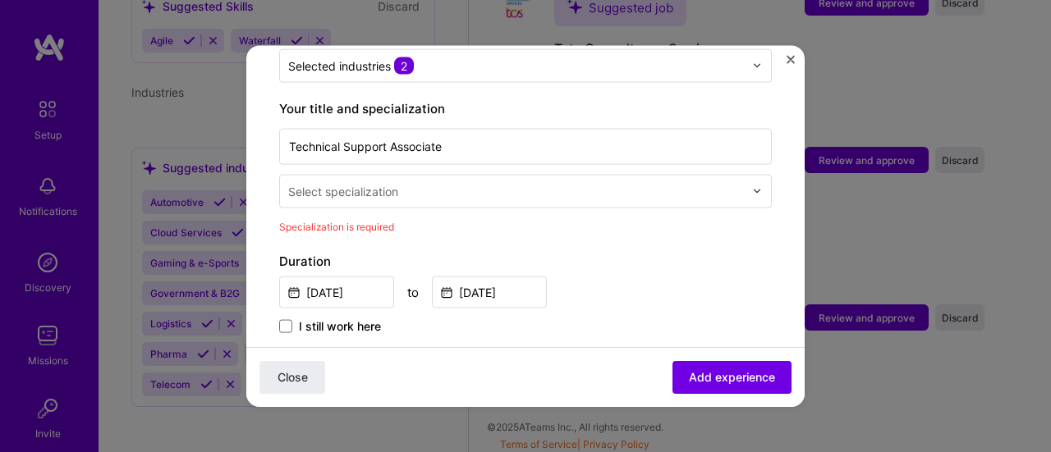
click at [524, 182] on input "text" at bounding box center [517, 190] width 459 height 17
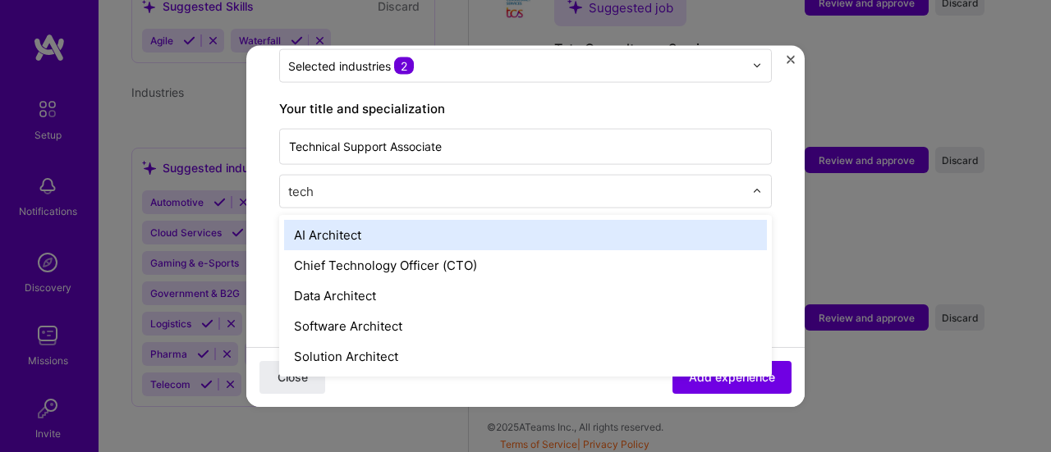
scroll to position [0, 0]
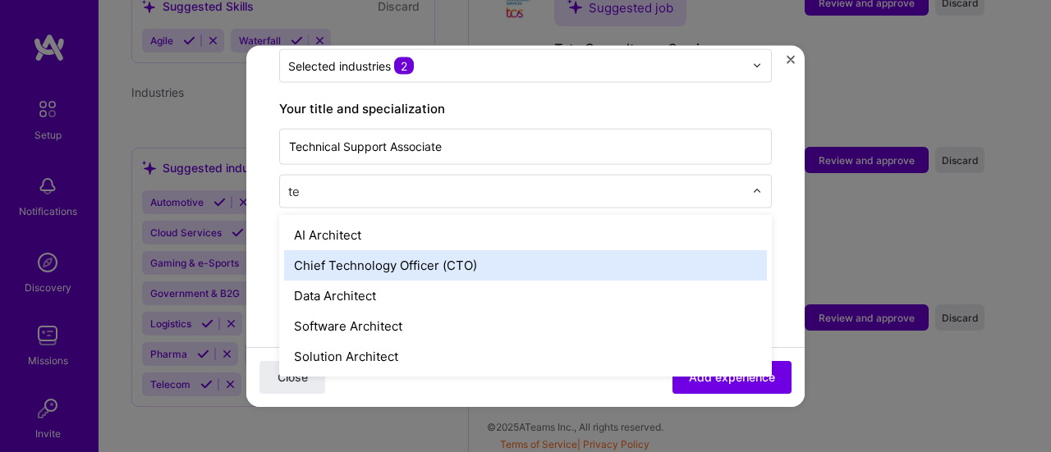
type input "t"
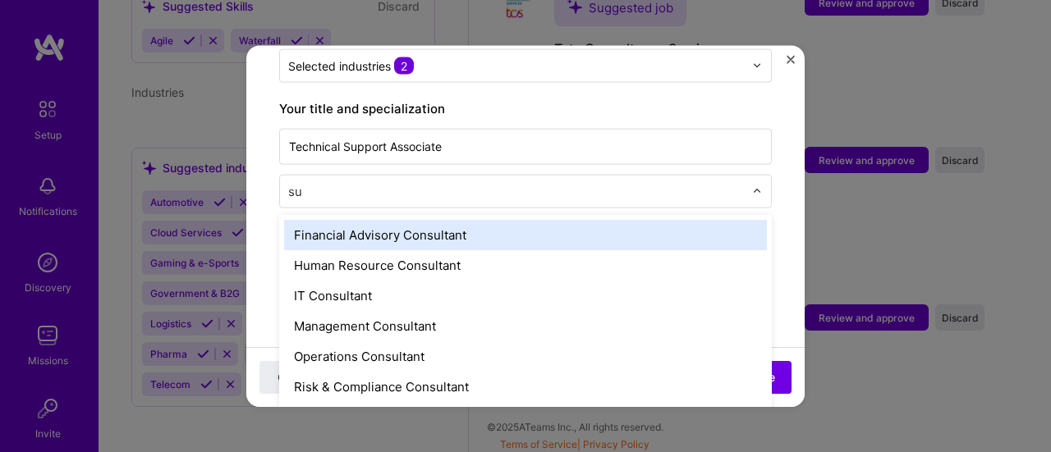
type input "s"
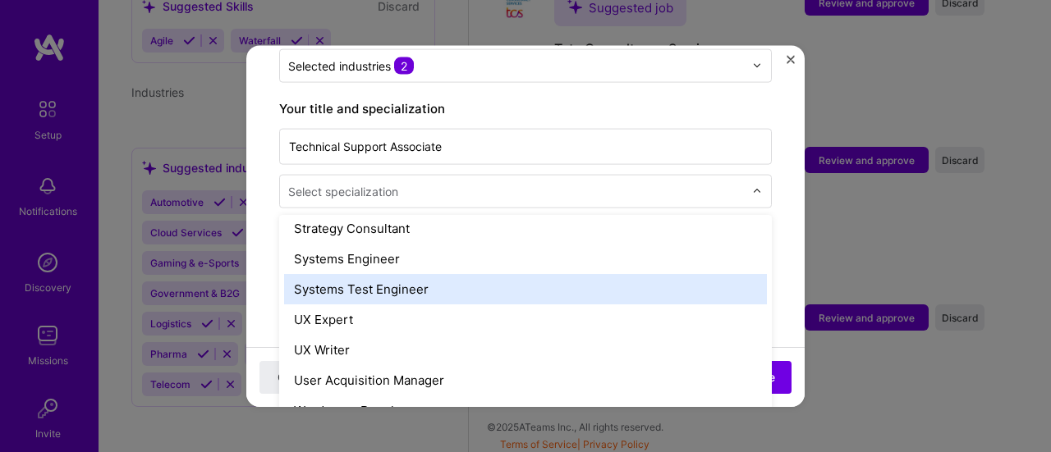
scroll to position [1808, 0]
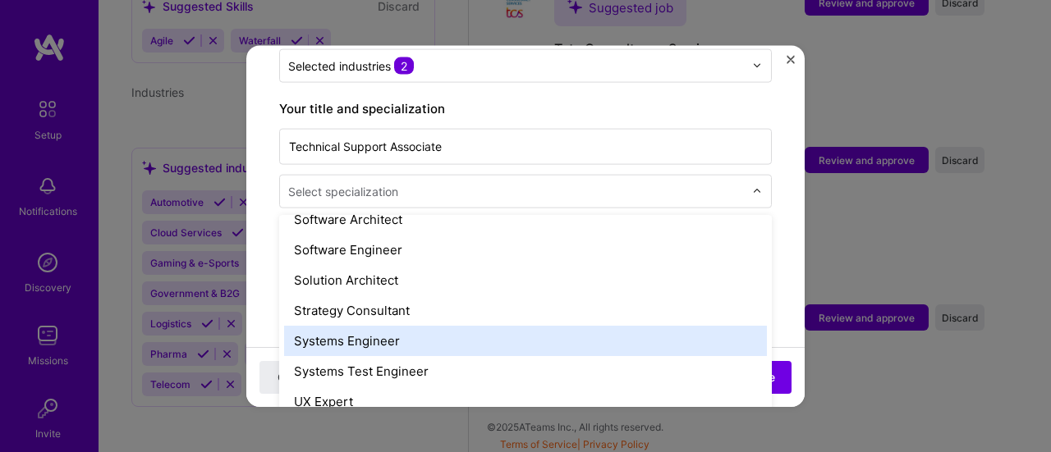
click at [439, 325] on div "Systems Engineer" at bounding box center [525, 340] width 483 height 30
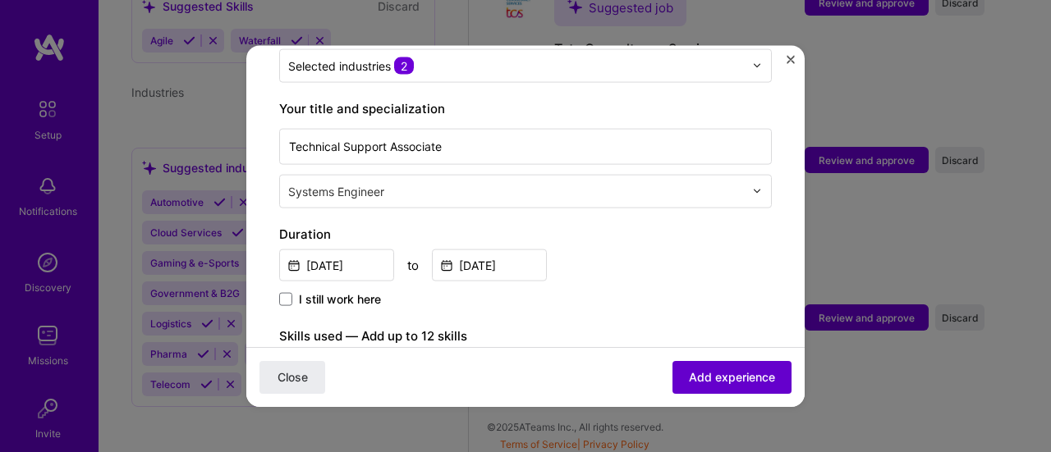
click at [740, 377] on span "Add experience" at bounding box center [732, 377] width 86 height 16
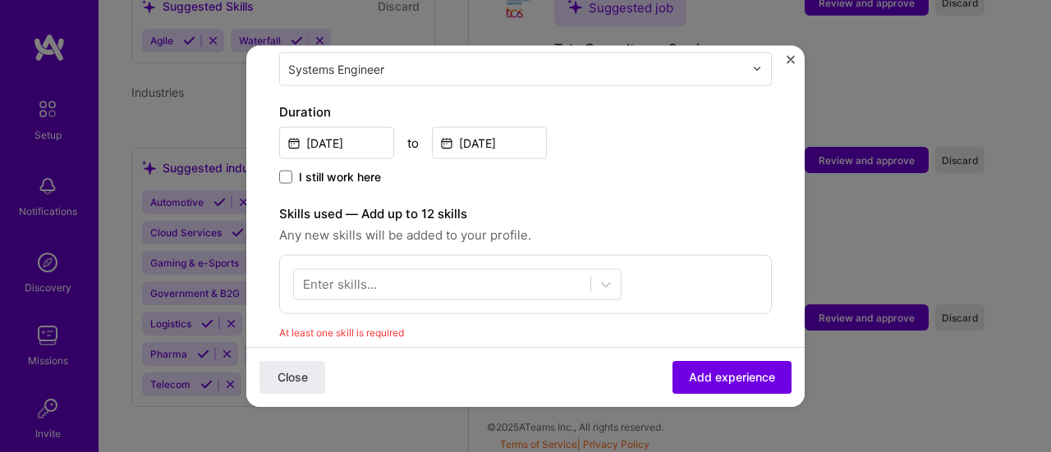
scroll to position [425, 0]
click at [596, 271] on div at bounding box center [606, 286] width 30 height 30
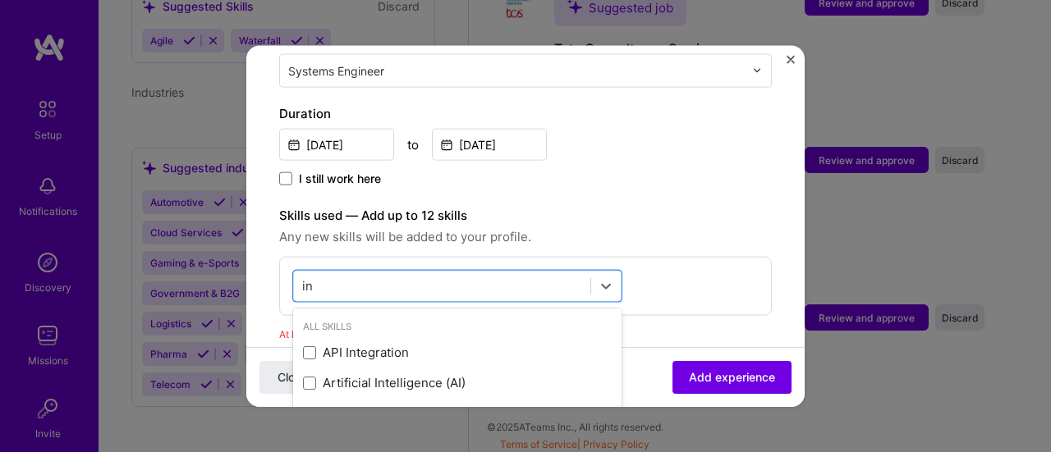
type input "i"
type input "t"
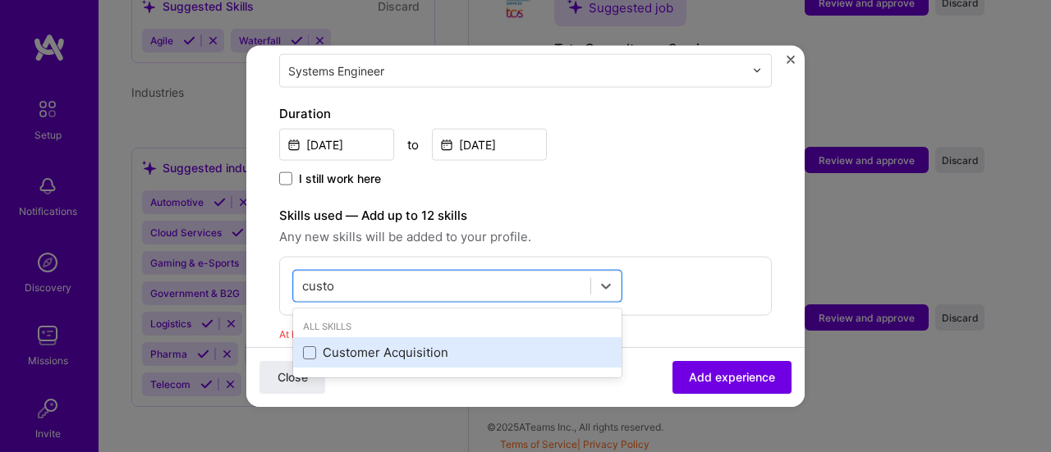
click at [465, 344] on div "Customer Acquisition" at bounding box center [457, 352] width 309 height 17
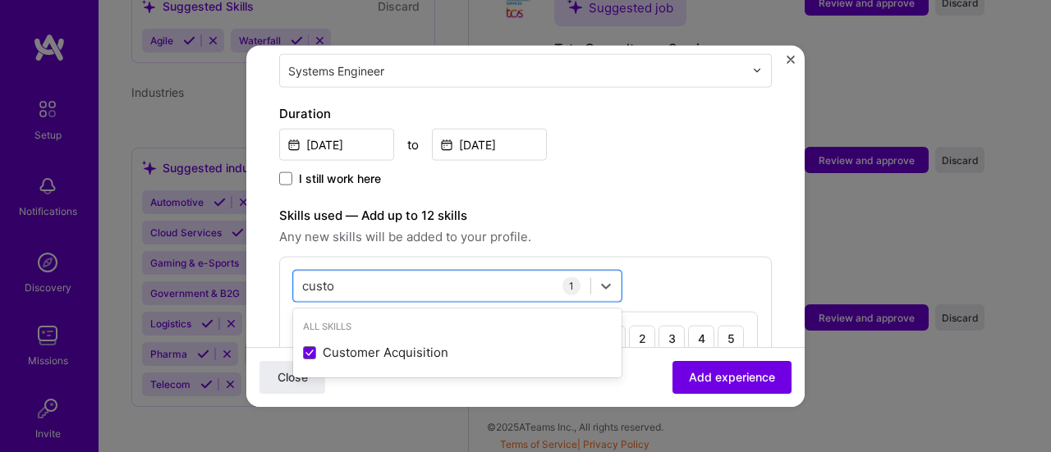
type input "custo"
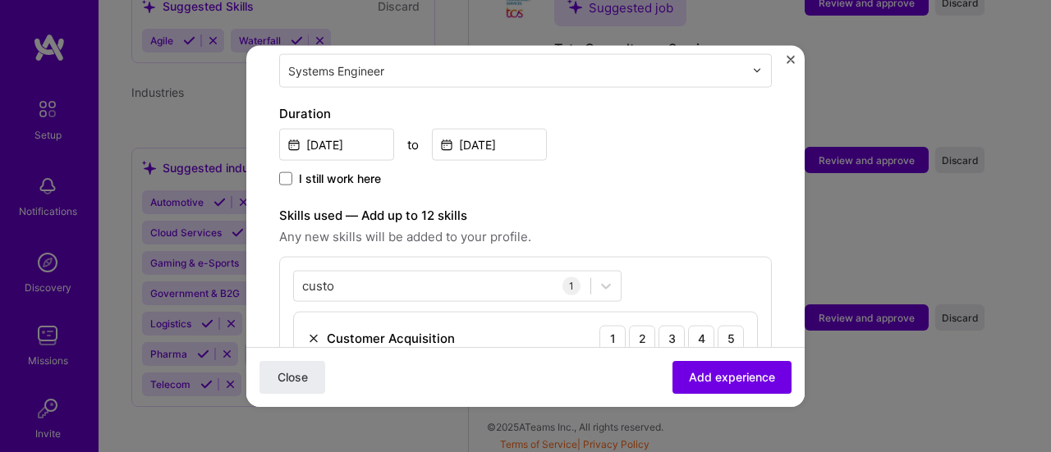
click at [716, 256] on div "custo custo 1 Customer Acquisition 1 2 3 4 5" at bounding box center [525, 317] width 493 height 123
click at [717, 378] on span "Add experience" at bounding box center [732, 377] width 86 height 16
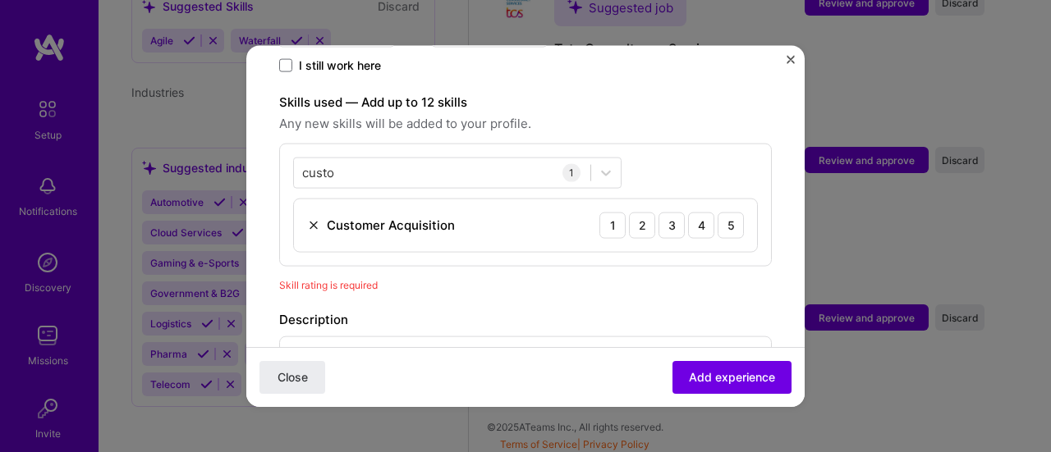
scroll to position [566, 0]
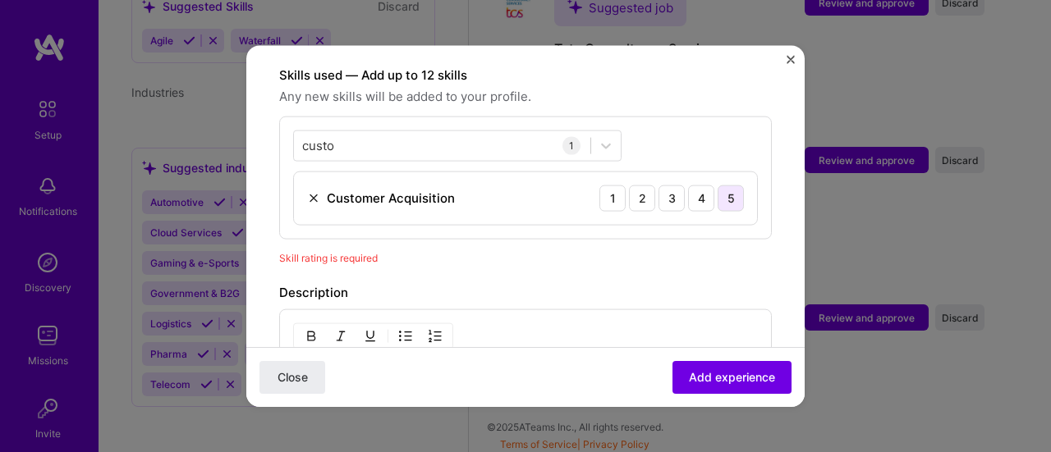
click at [717, 187] on div "5" at bounding box center [730, 198] width 26 height 26
click at [721, 382] on span "Add experience" at bounding box center [732, 377] width 86 height 16
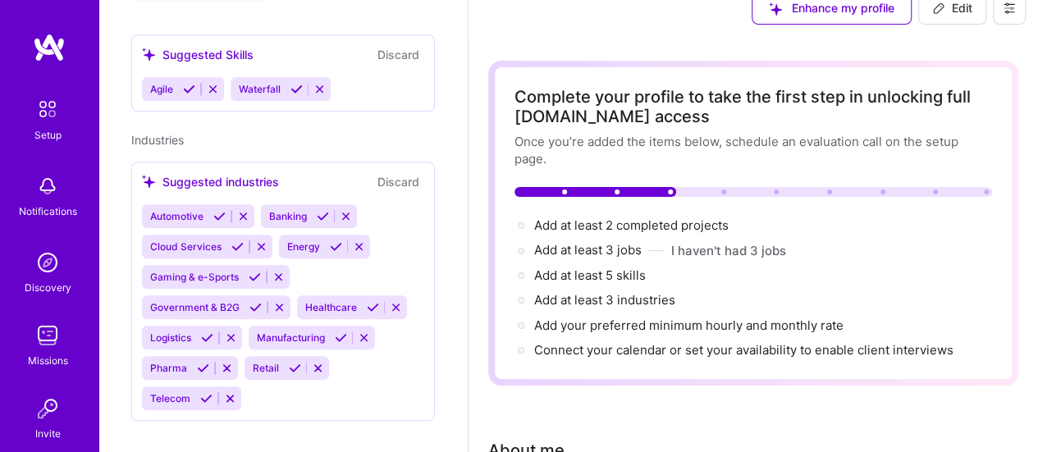
scroll to position [0, 0]
